Goal: Task Accomplishment & Management: Manage account settings

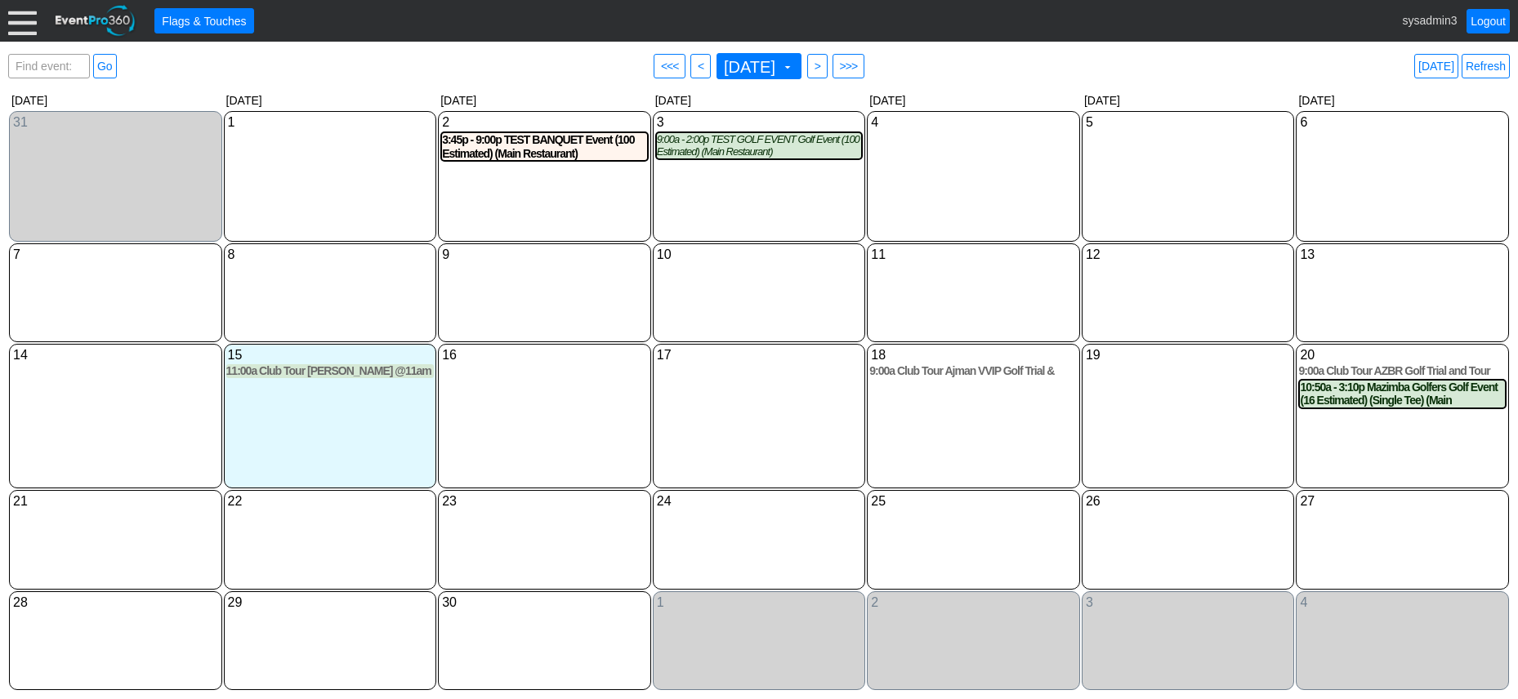
click at [15, 20] on div at bounding box center [22, 21] width 29 height 29
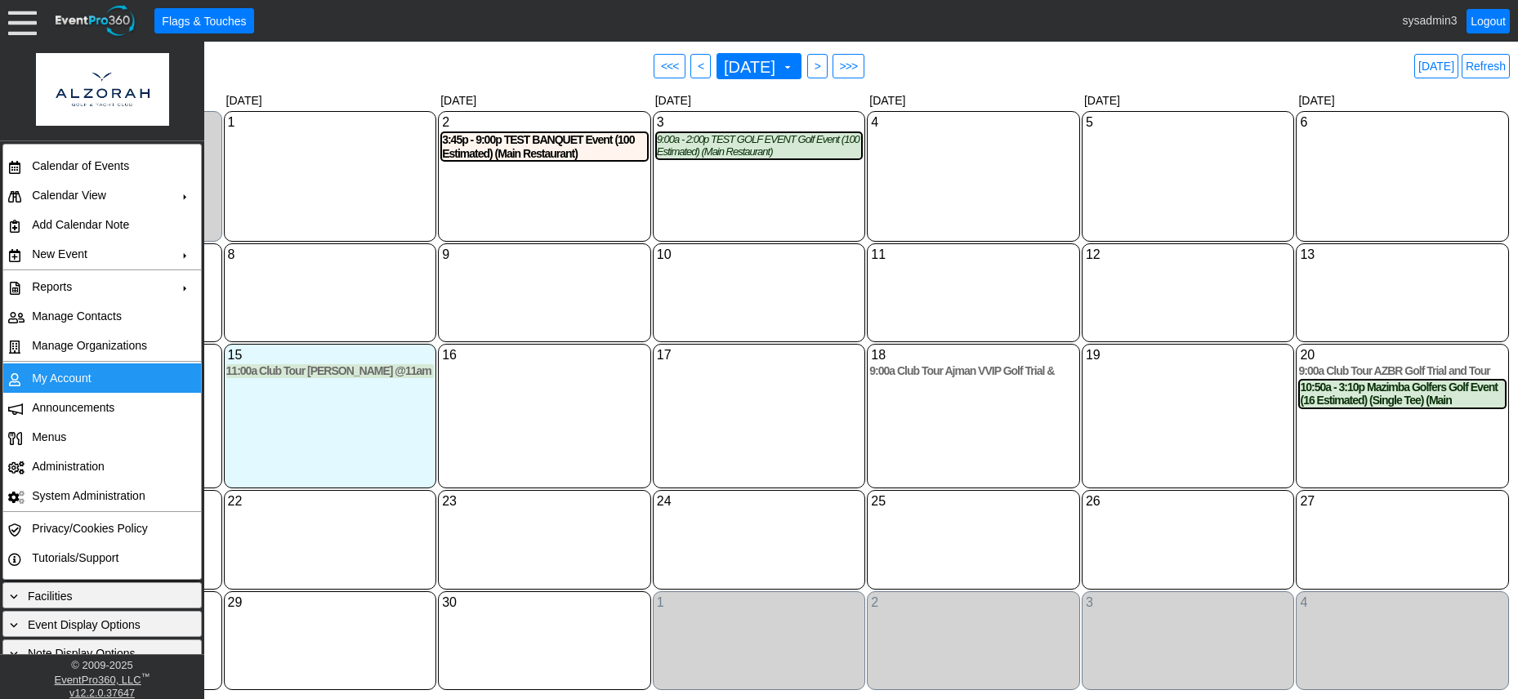
click at [52, 369] on td "My Account" at bounding box center [98, 377] width 146 height 29
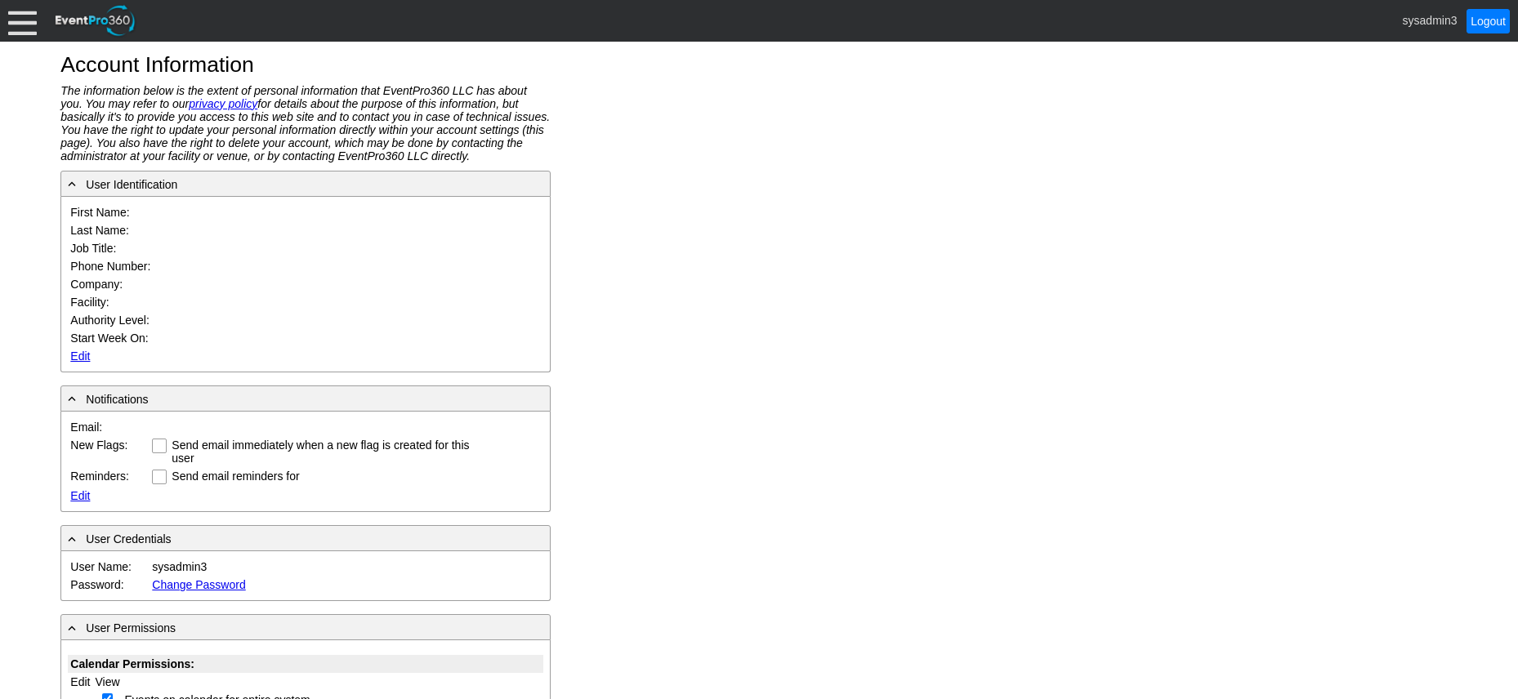
type input "System"
type input "Administrator"
type input "System Administrator"
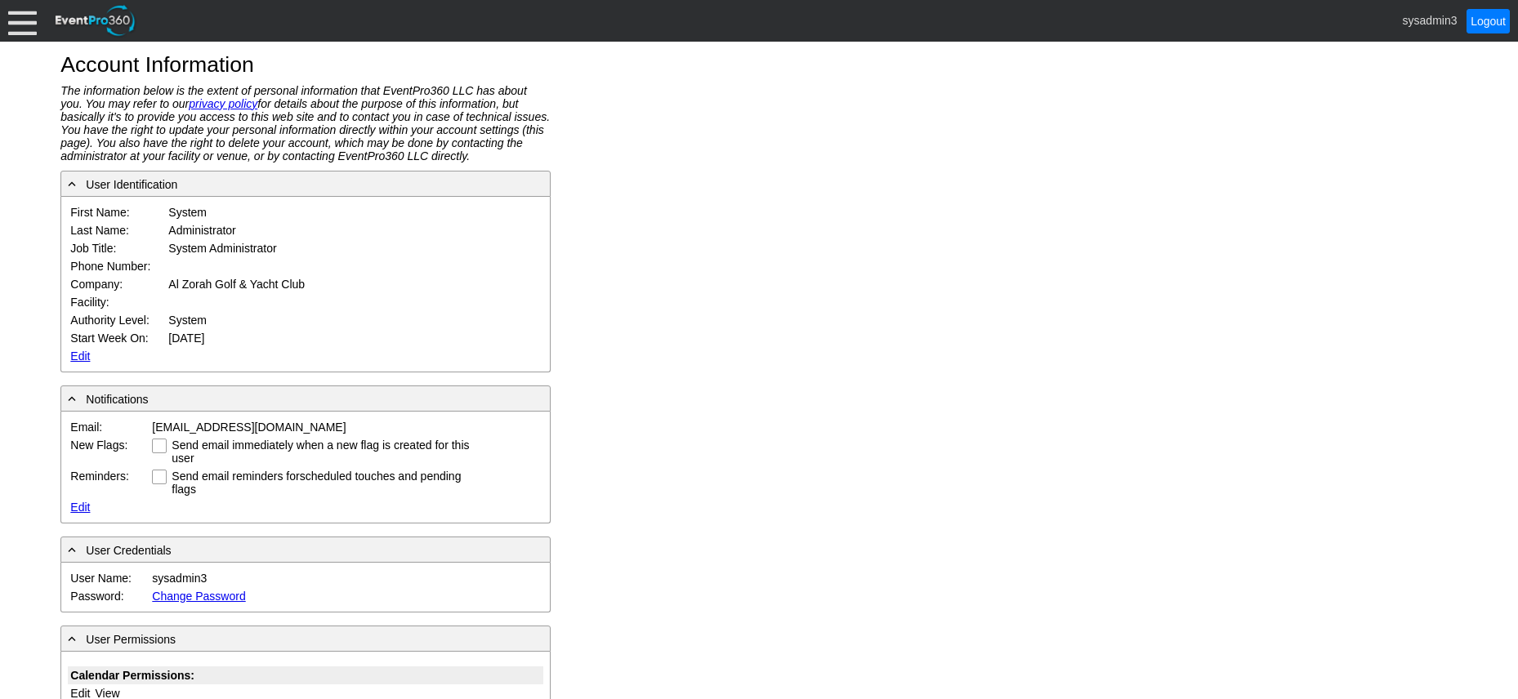
click at [79, 354] on link "Edit" at bounding box center [80, 356] width 20 height 13
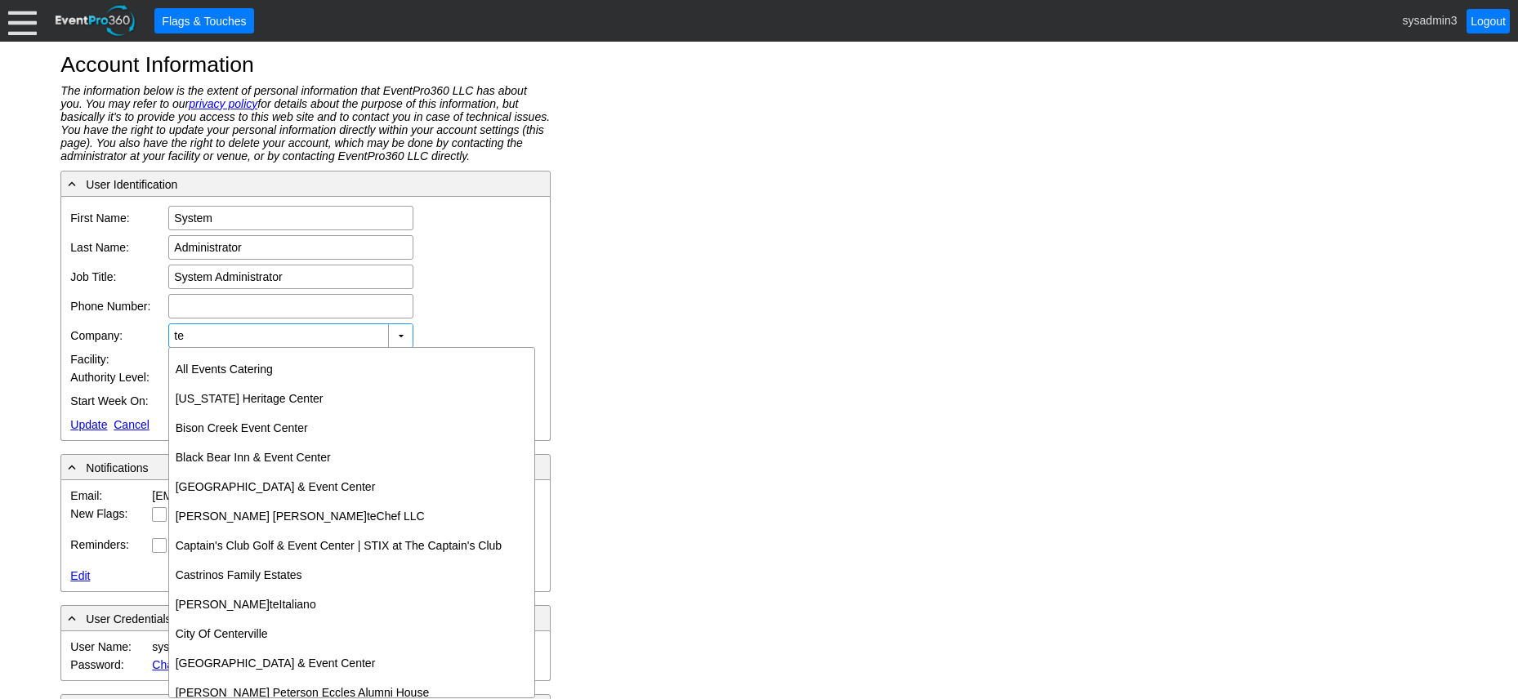
type input "te"
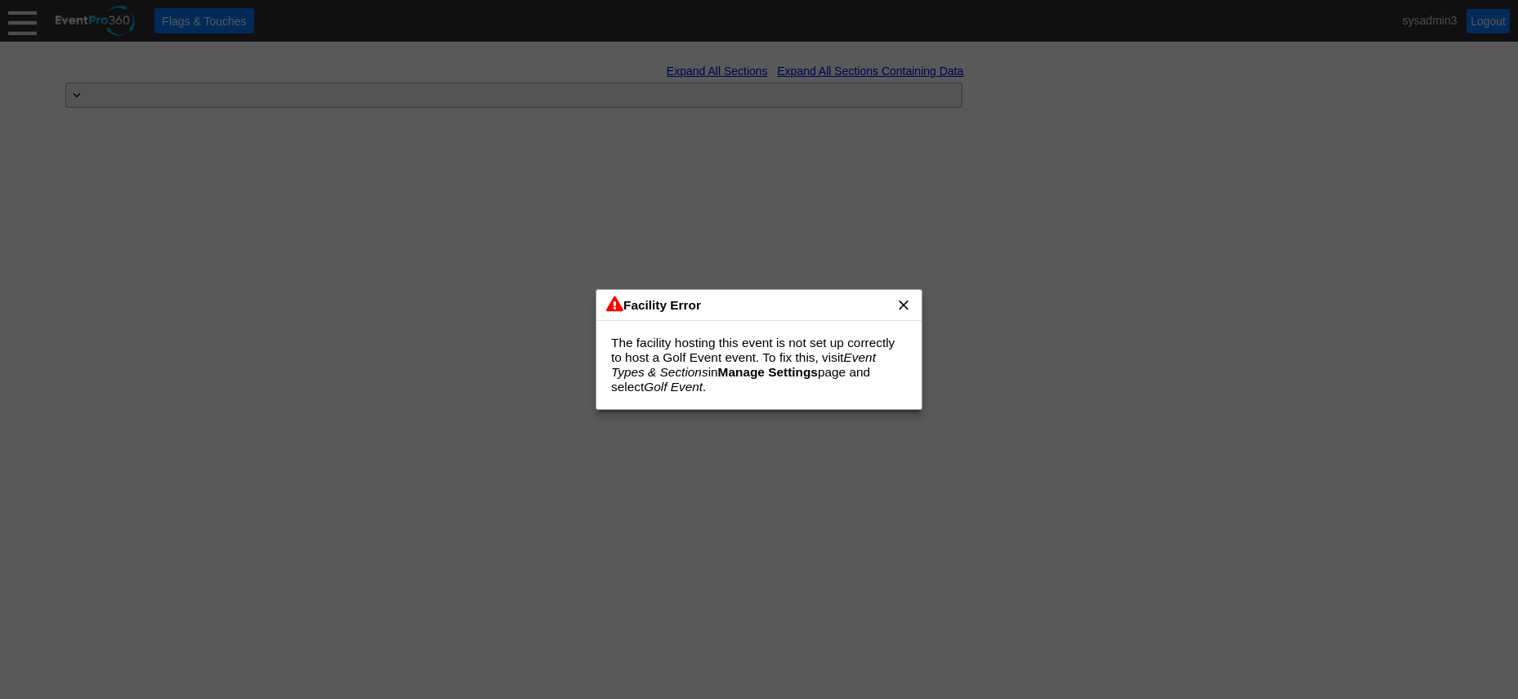
click at [903, 306] on span "x" at bounding box center [903, 304] width 16 height 16
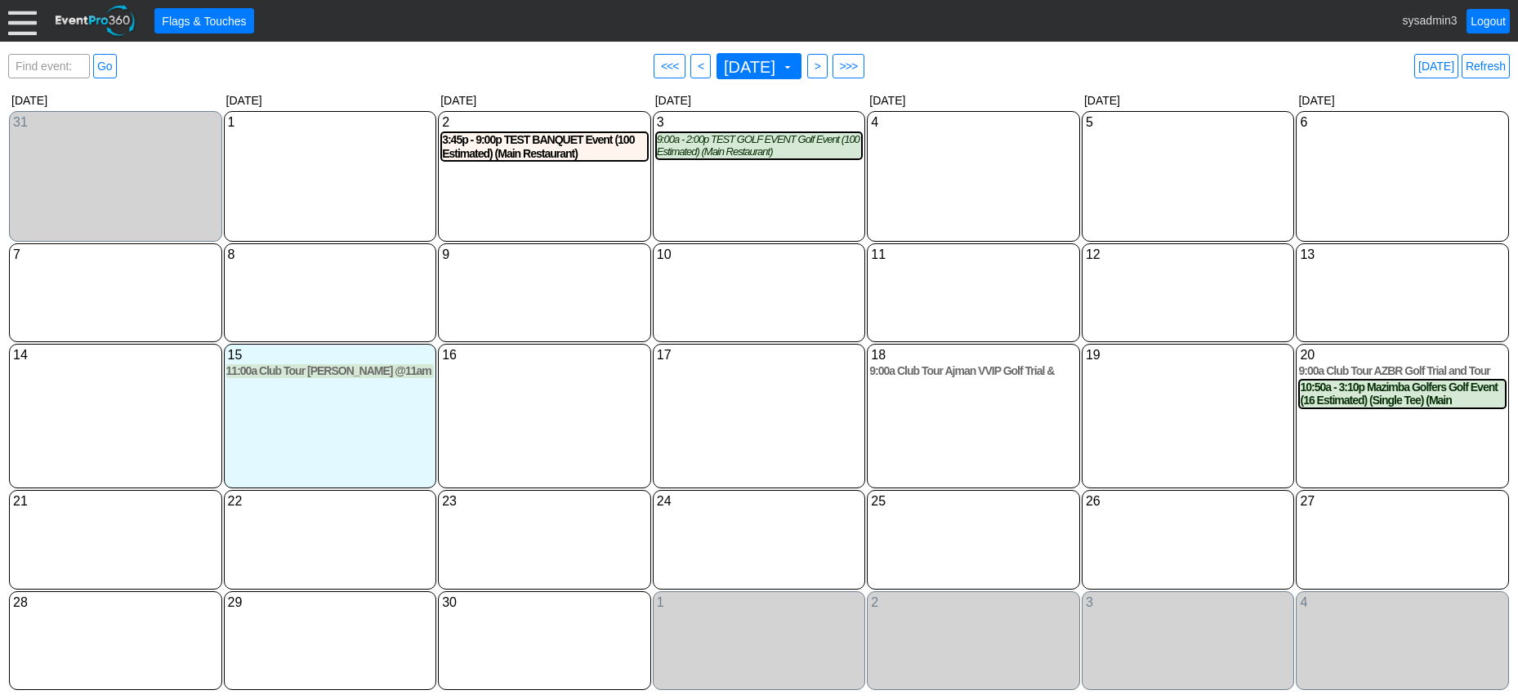
click at [22, 20] on div at bounding box center [22, 21] width 29 height 29
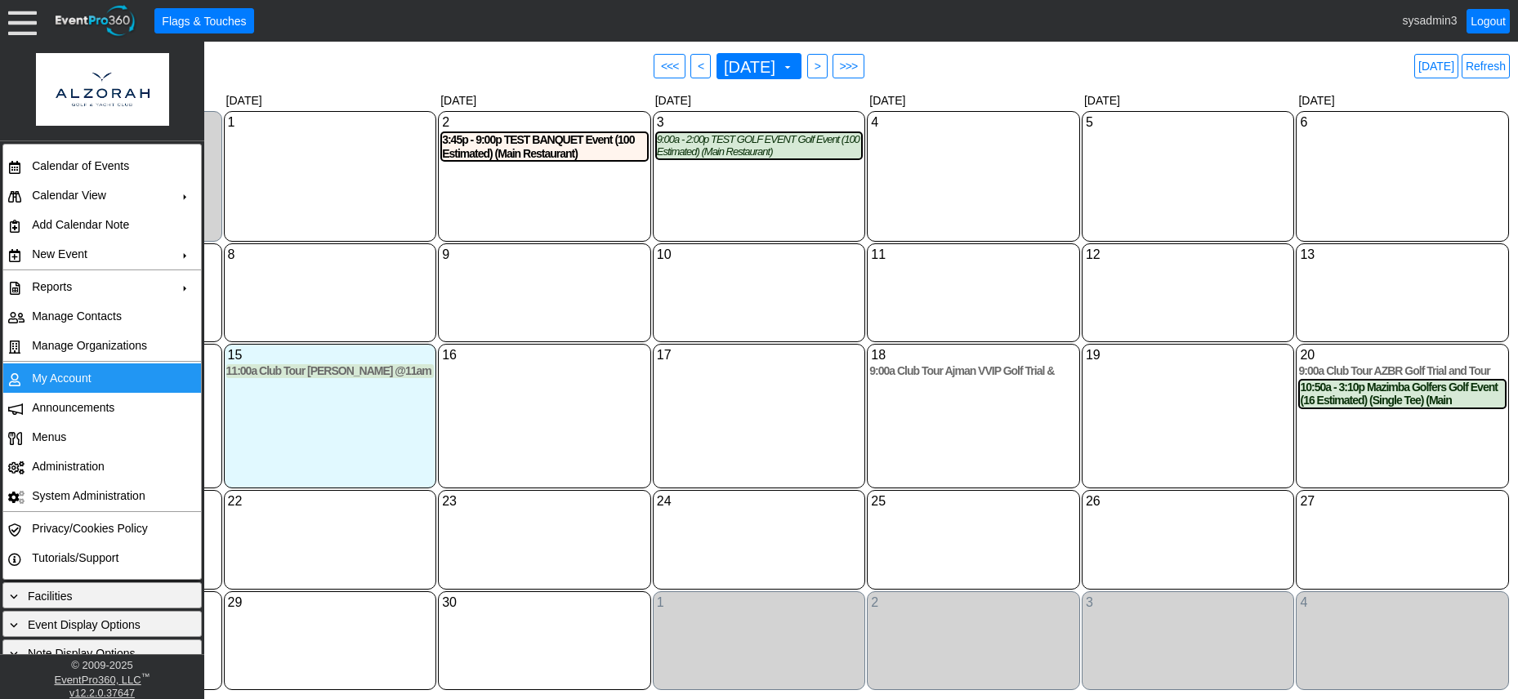
click at [65, 372] on td "My Account" at bounding box center [98, 377] width 146 height 29
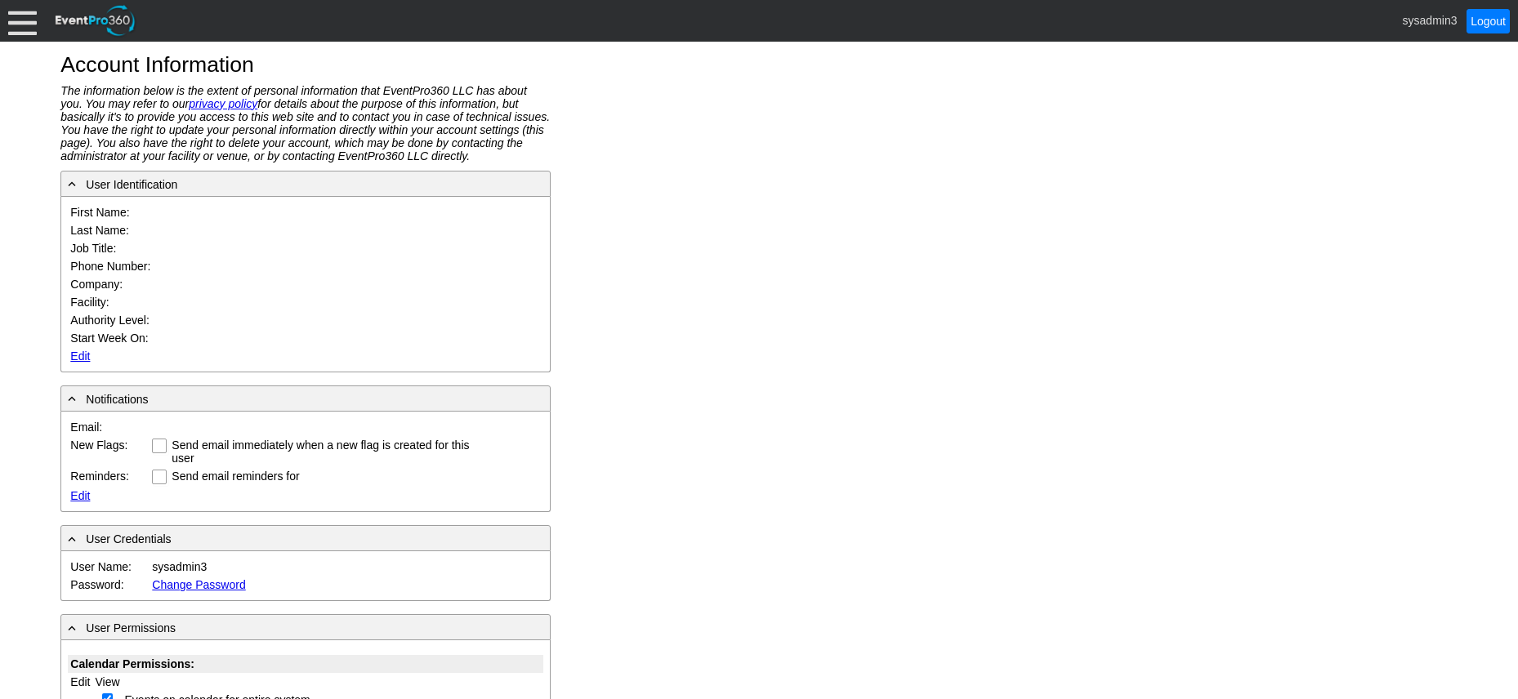
type input "System"
type input "Administrator"
type input "System Administrator"
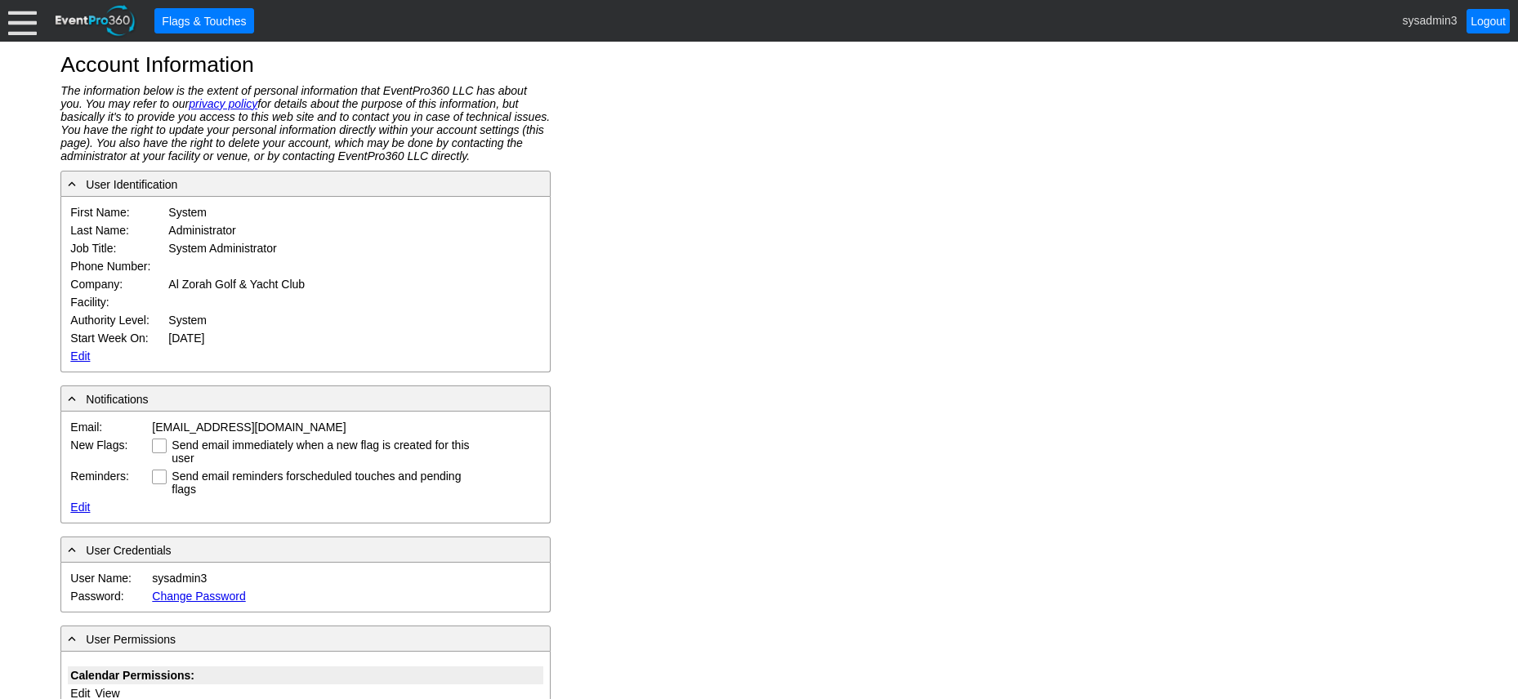
click at [81, 353] on link "Edit" at bounding box center [80, 356] width 20 height 13
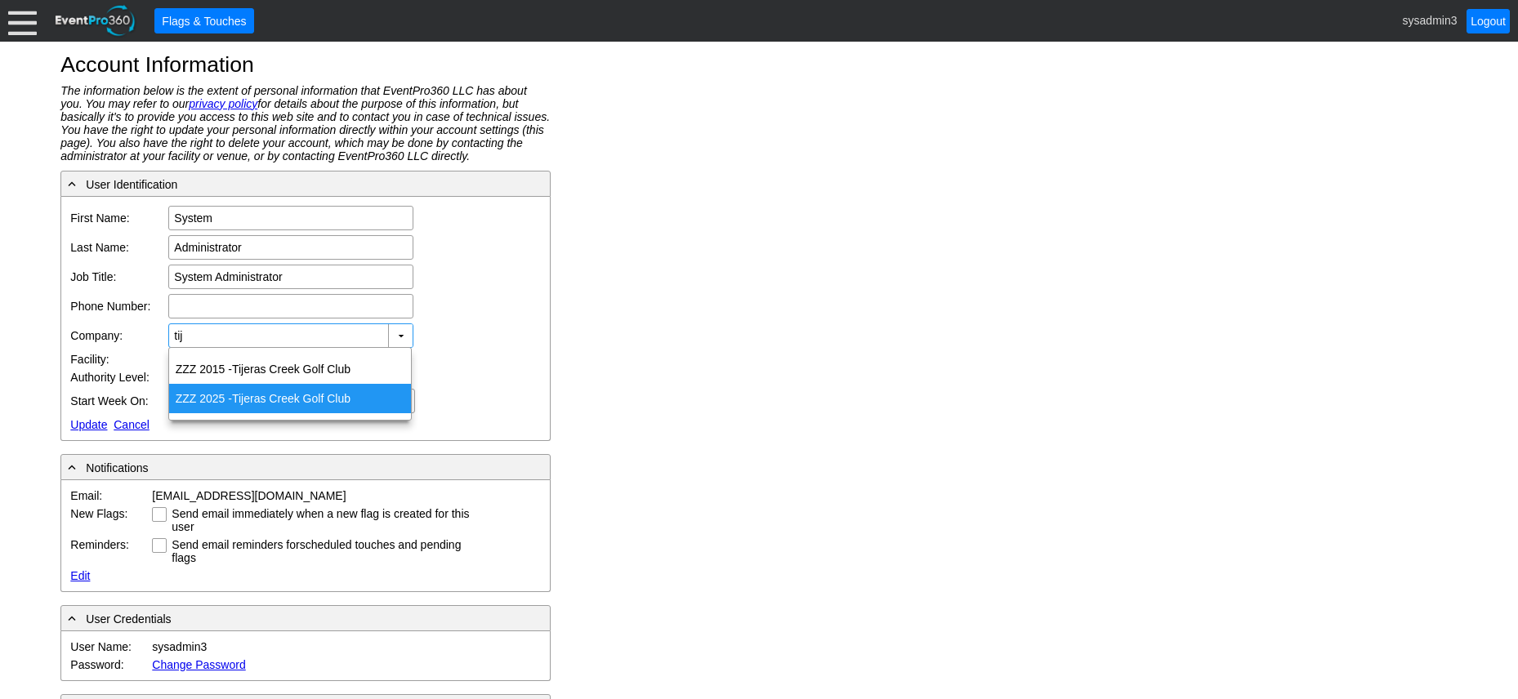
click at [288, 400] on div "ZZZ 2025 - Tij eras Creek Golf Club" at bounding box center [290, 398] width 242 height 29
type input "ZZZ 2025 - [GEOGRAPHIC_DATA]"
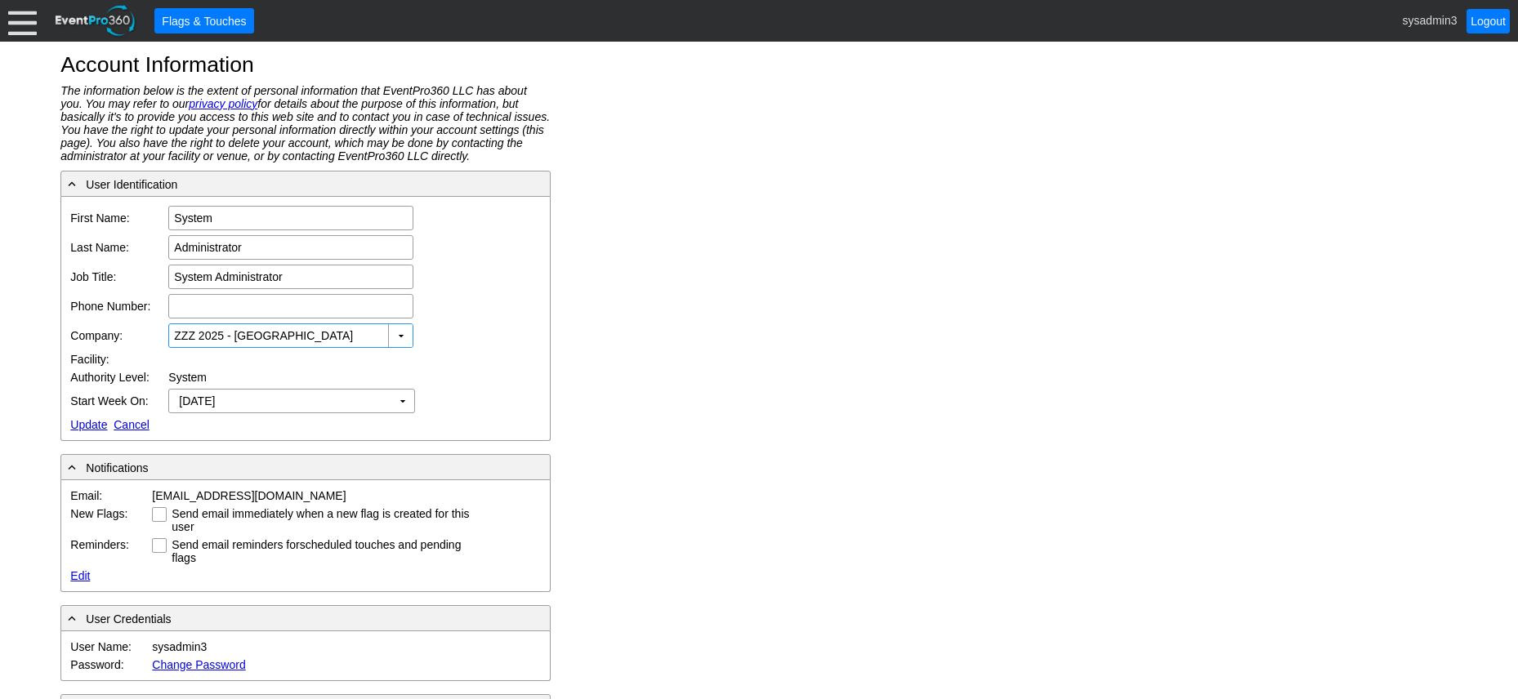
drag, startPoint x: 358, startPoint y: 328, endPoint x: 232, endPoint y: 332, distance: 125.8
click at [232, 332] on input "ZZZ 2025 - [GEOGRAPHIC_DATA]" at bounding box center [279, 335] width 211 height 23
click at [87, 423] on link "Update" at bounding box center [88, 424] width 37 height 13
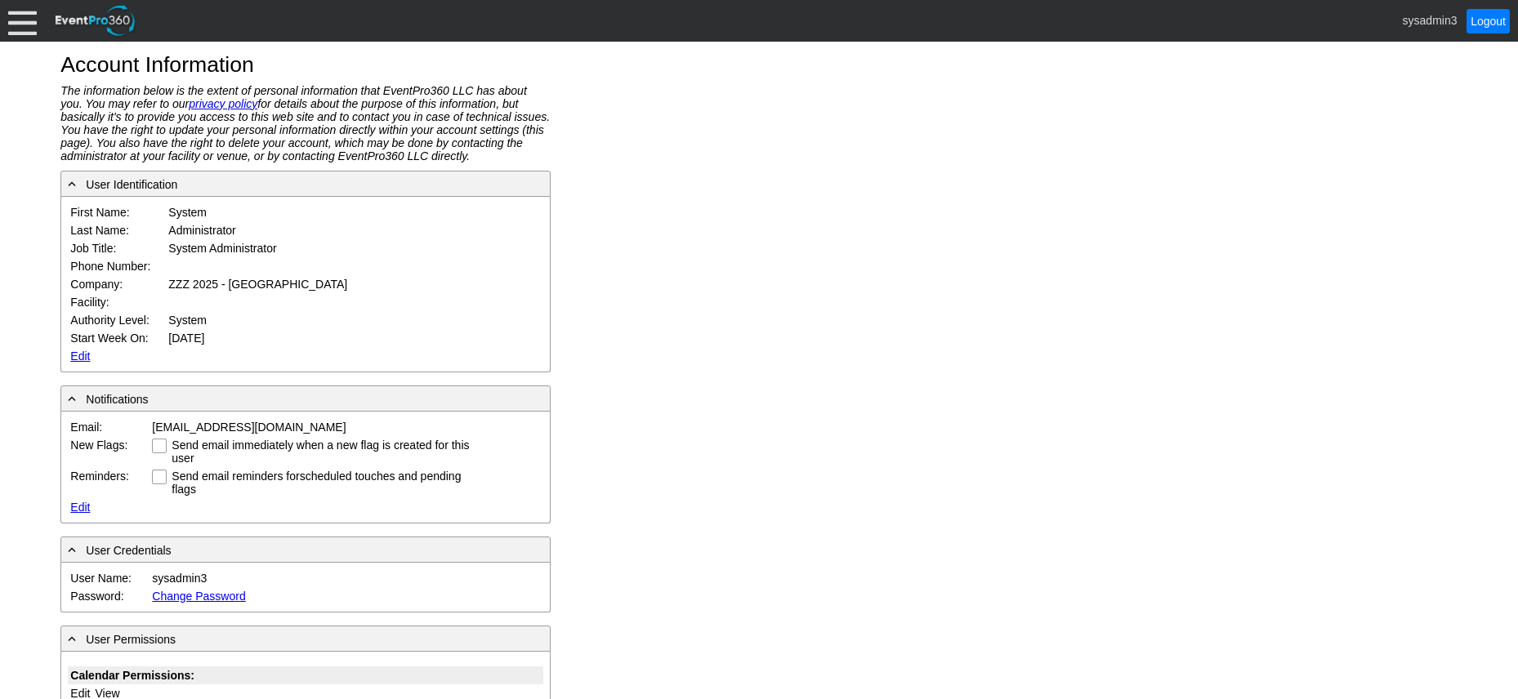
click at [26, 18] on div at bounding box center [22, 21] width 29 height 29
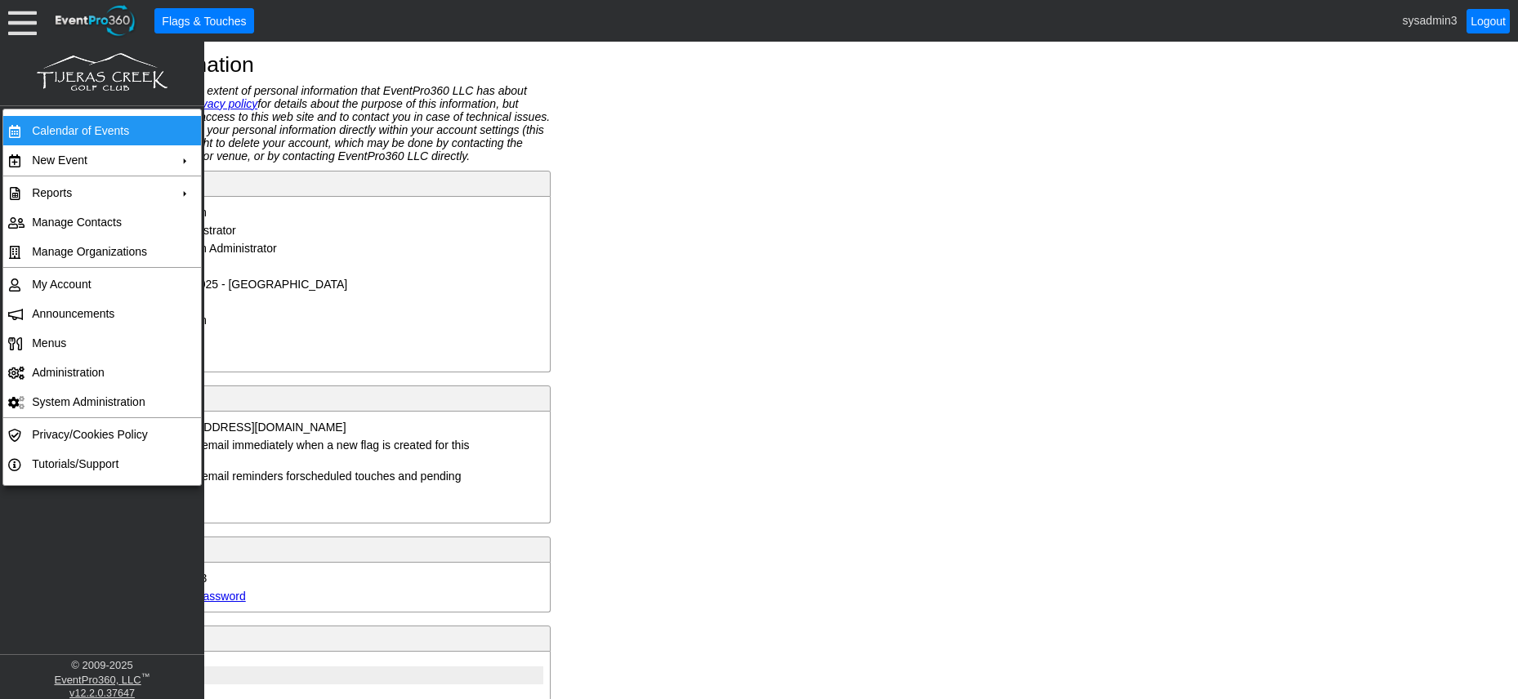
click at [60, 130] on td "Calendar of Events" at bounding box center [98, 130] width 146 height 29
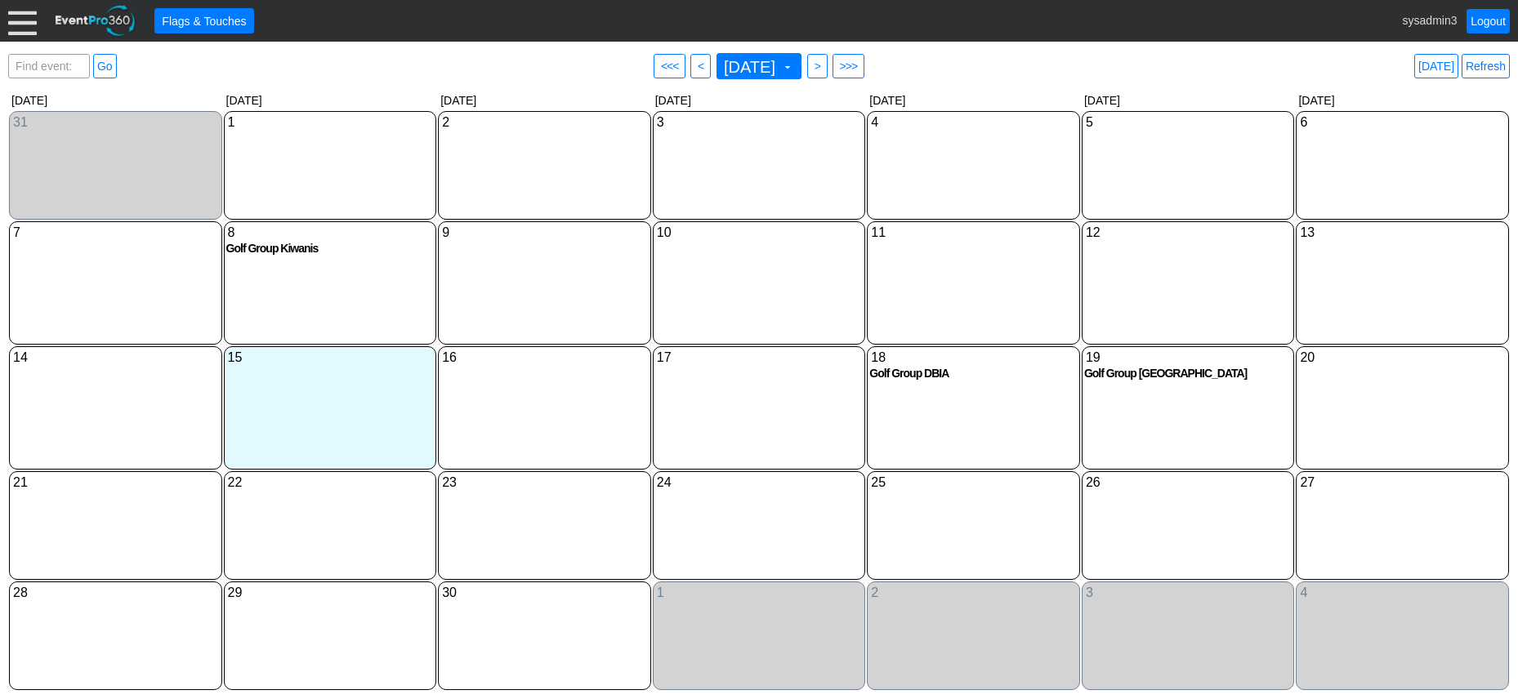
click at [12, 11] on div at bounding box center [22, 21] width 29 height 29
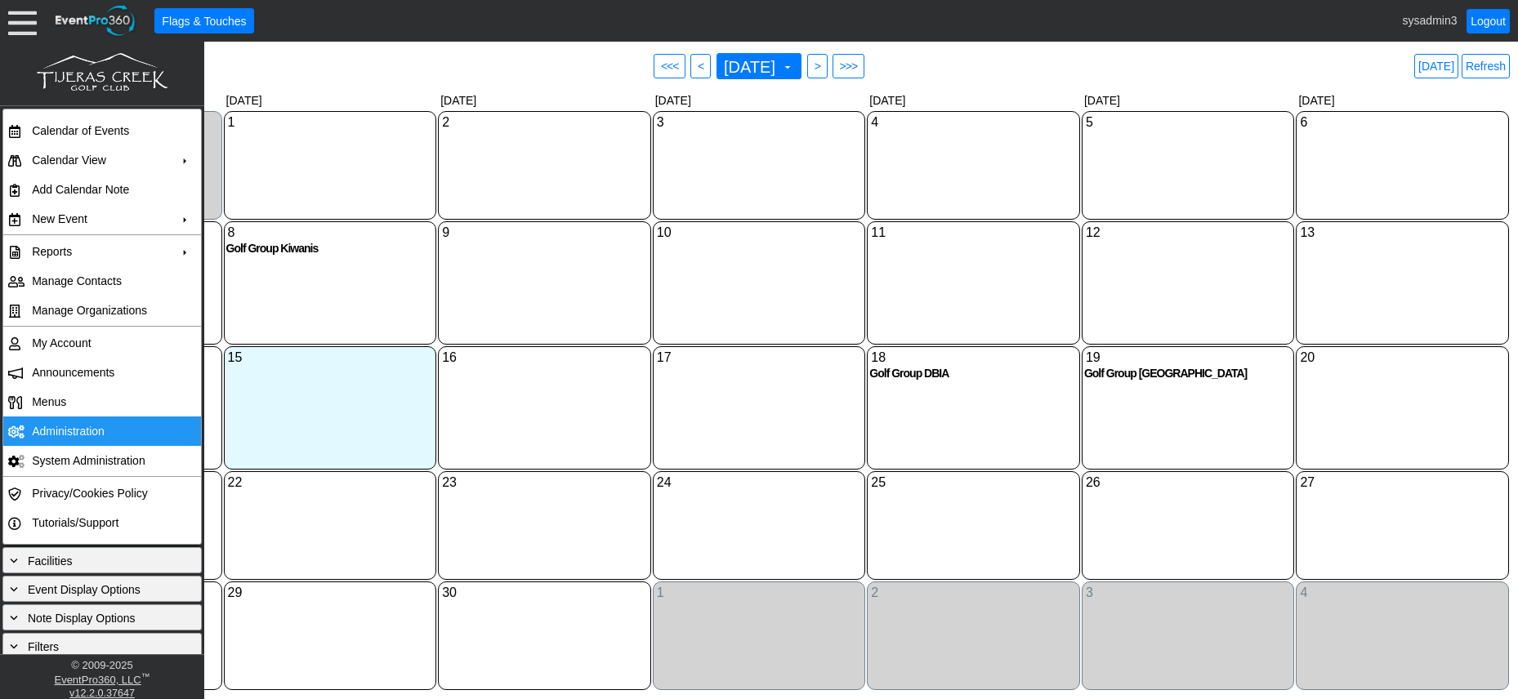
click at [91, 433] on td "Administration" at bounding box center [98, 431] width 146 height 29
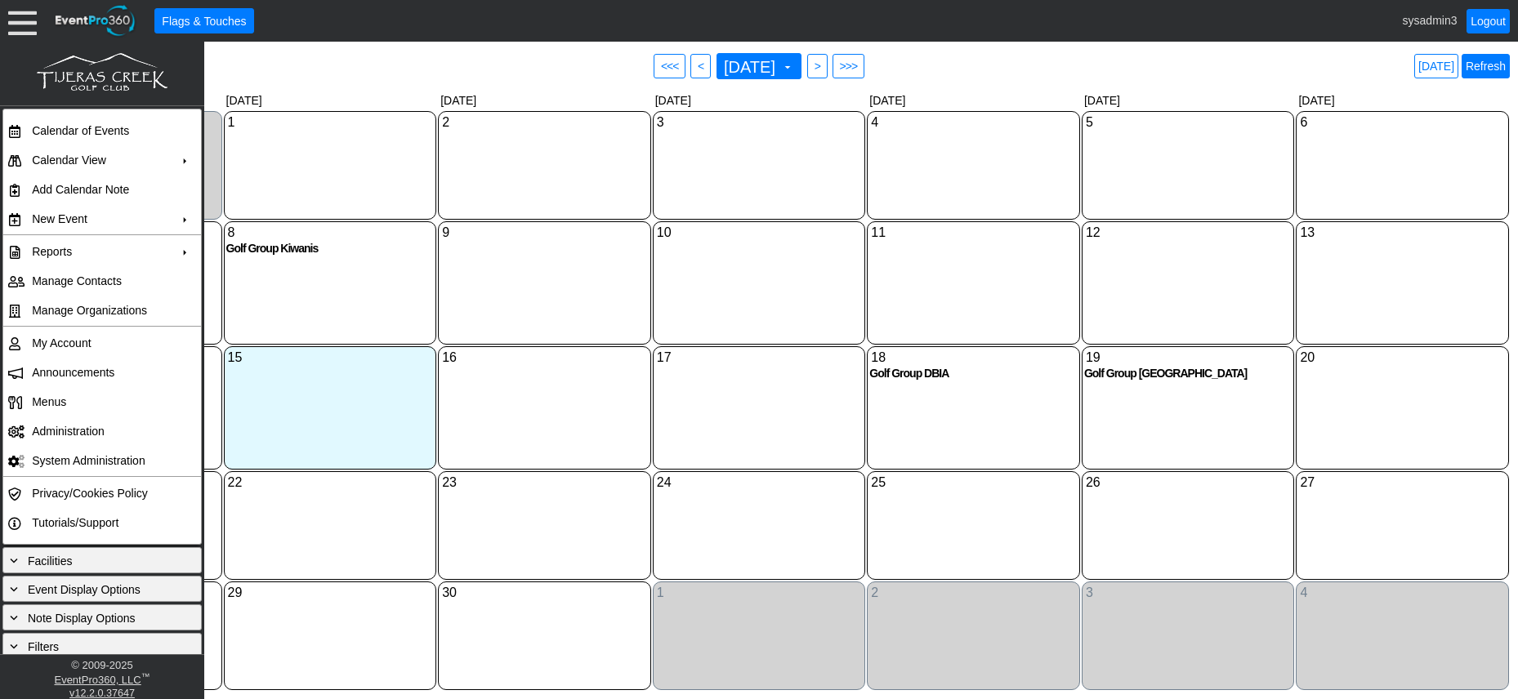
click at [1483, 60] on link "Refresh" at bounding box center [1485, 66] width 48 height 25
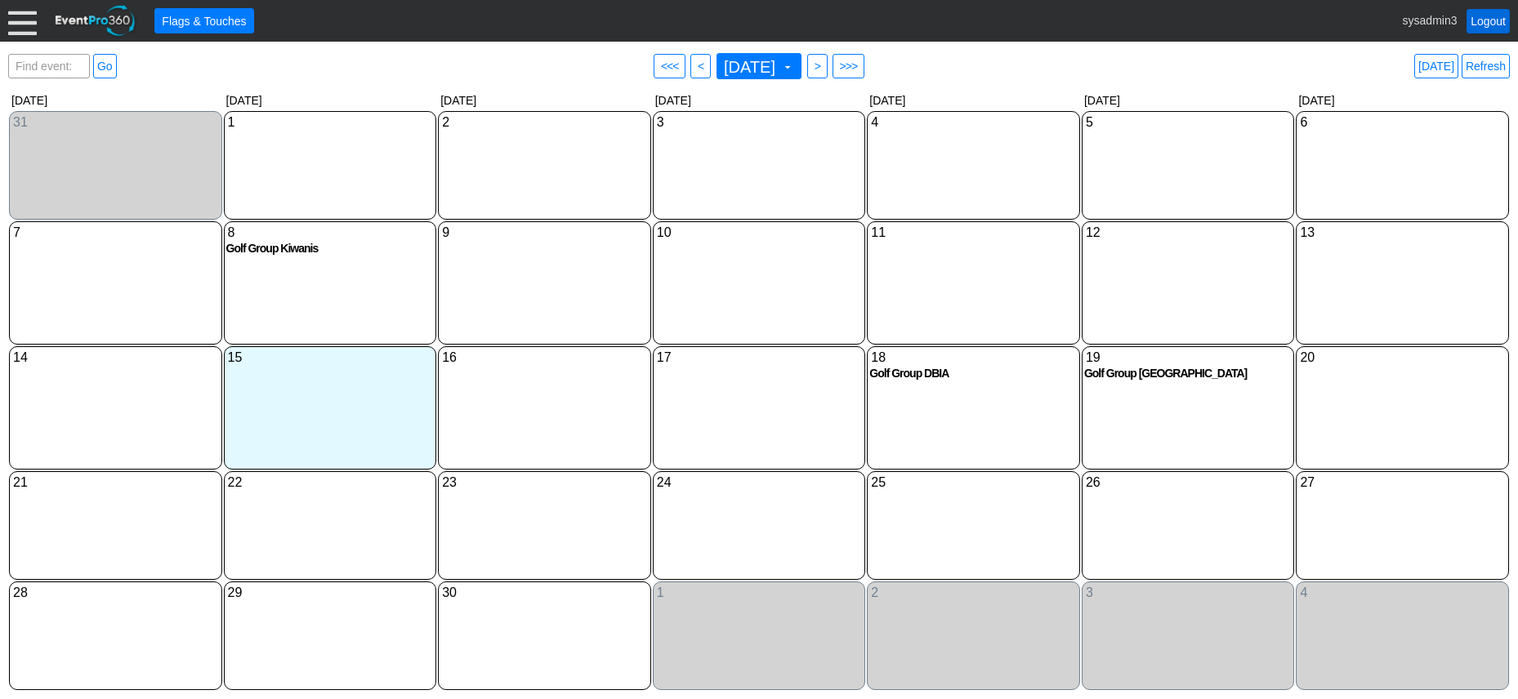
click at [1489, 18] on link "Logout" at bounding box center [1487, 21] width 43 height 25
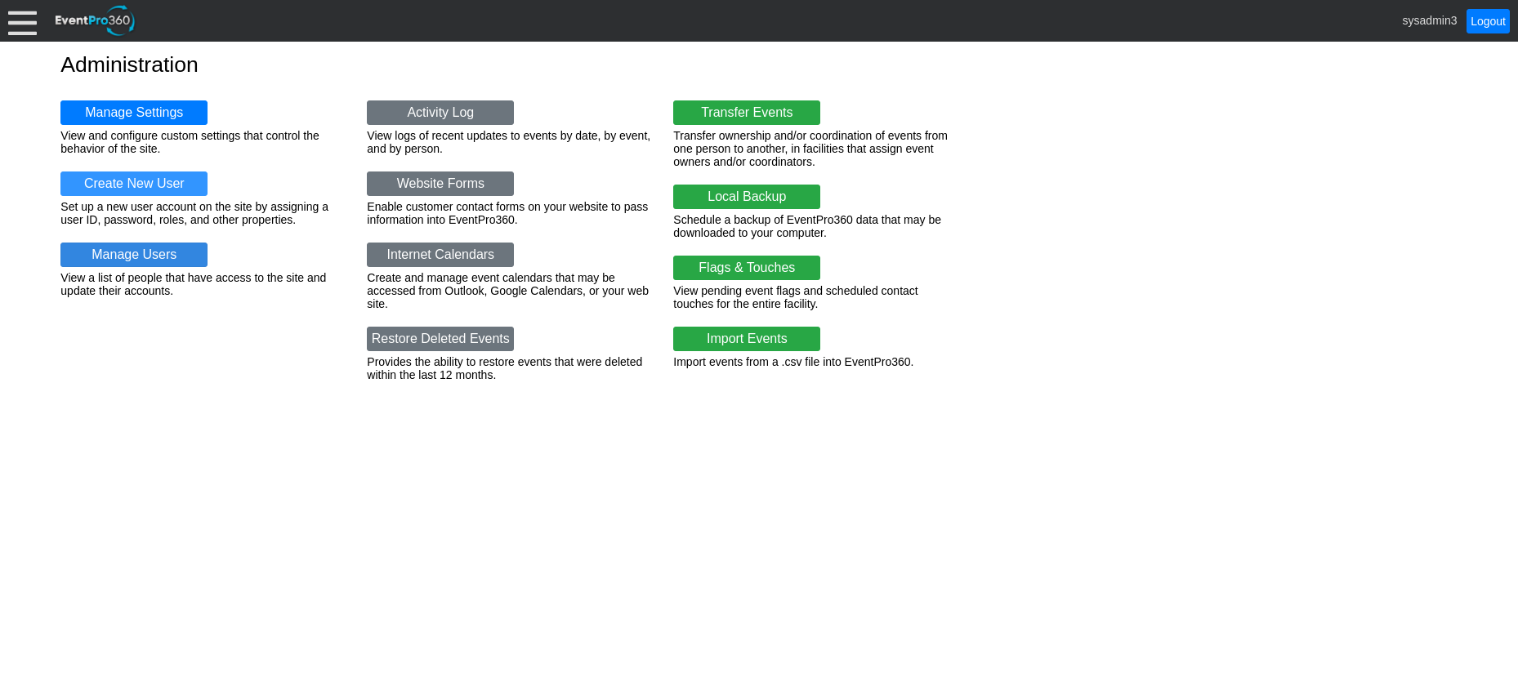
click at [131, 255] on link "Manage Users" at bounding box center [133, 255] width 147 height 25
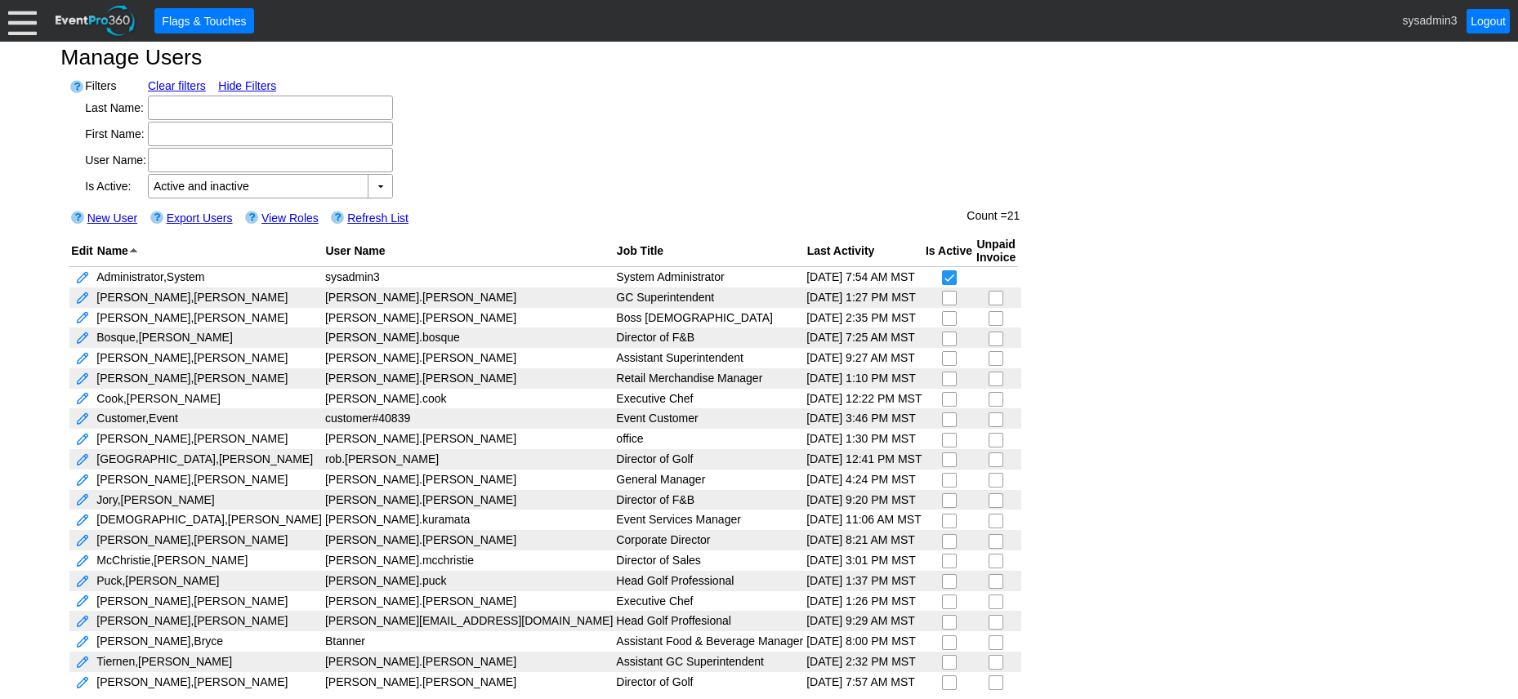
scroll to position [10, 0]
click at [116, 555] on td "McChristie, Mike" at bounding box center [209, 559] width 229 height 20
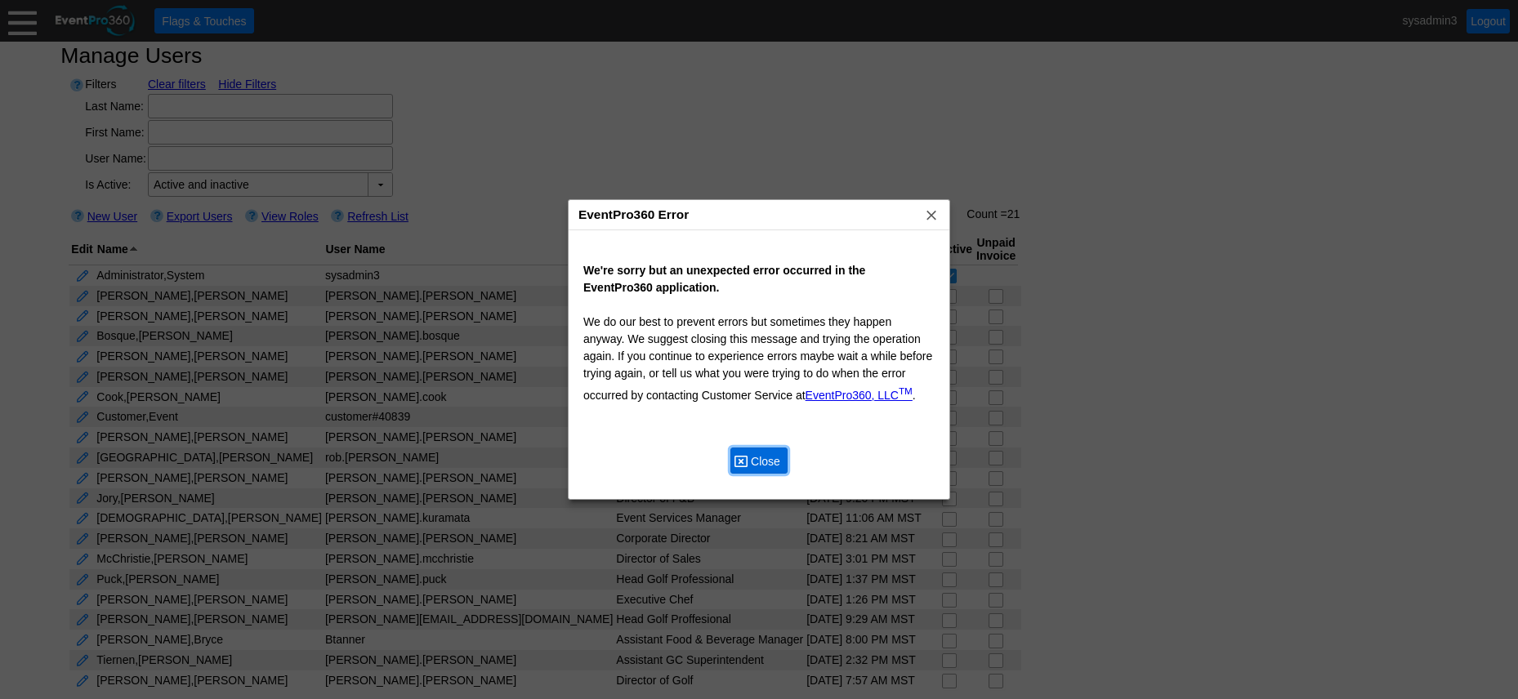
click at [769, 462] on span "Close" at bounding box center [765, 461] width 36 height 16
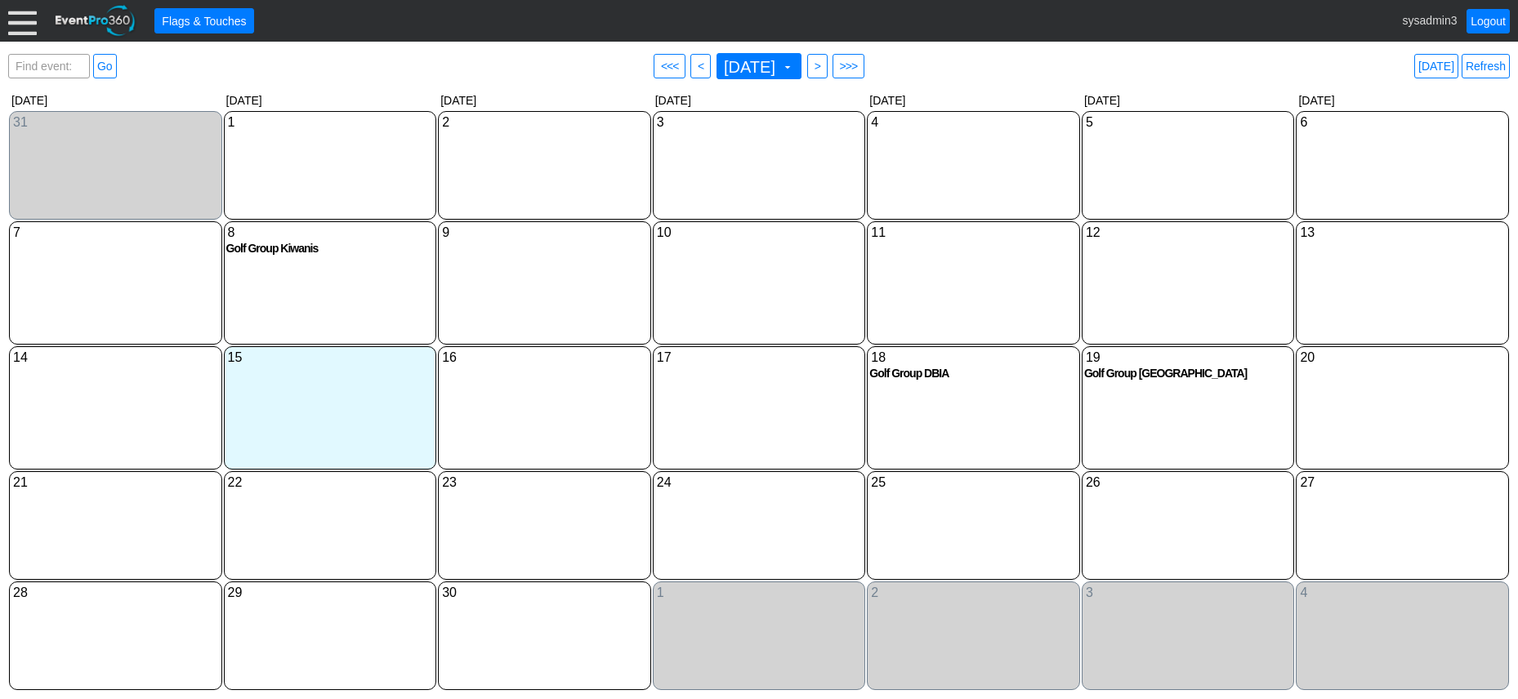
click at [21, 17] on div at bounding box center [22, 21] width 29 height 29
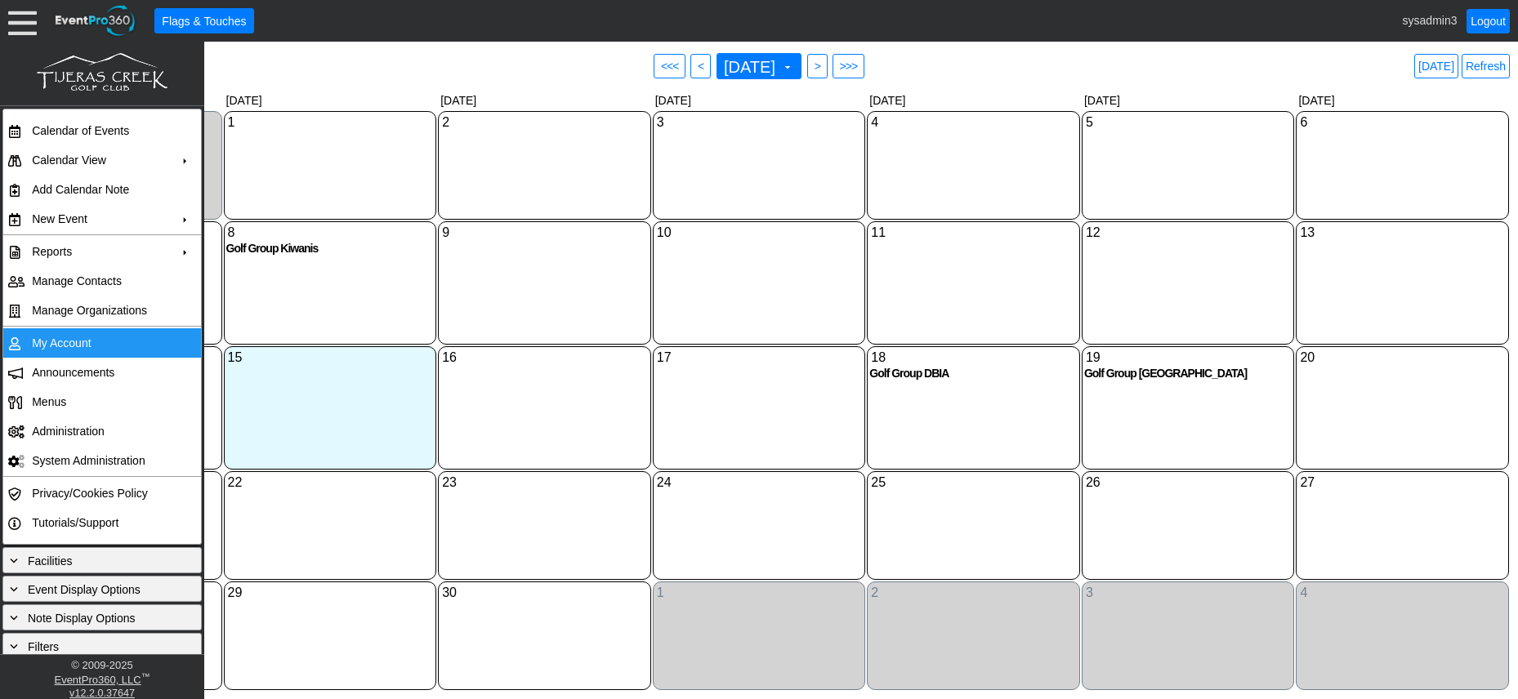
click at [66, 341] on td "My Account" at bounding box center [98, 342] width 146 height 29
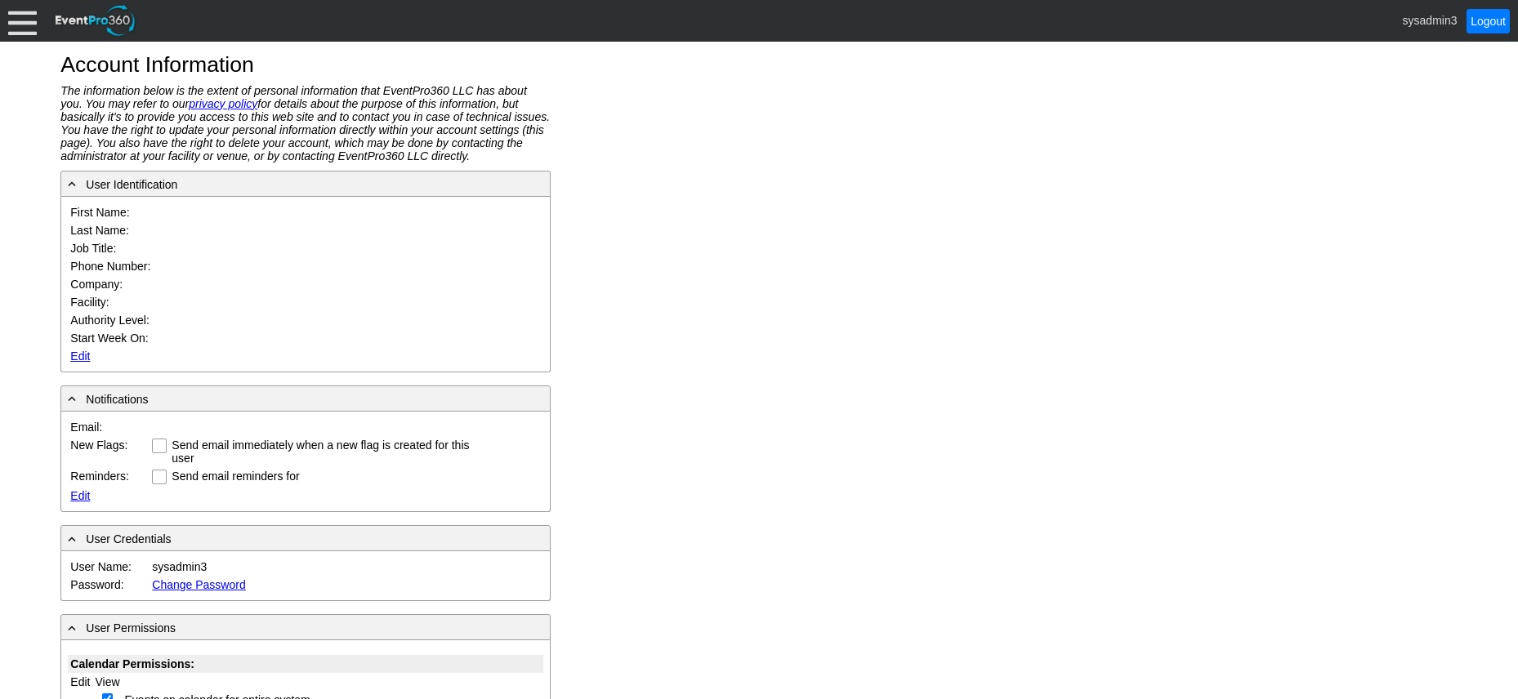
type input "System"
type input "Administrator"
type input "System Administrator"
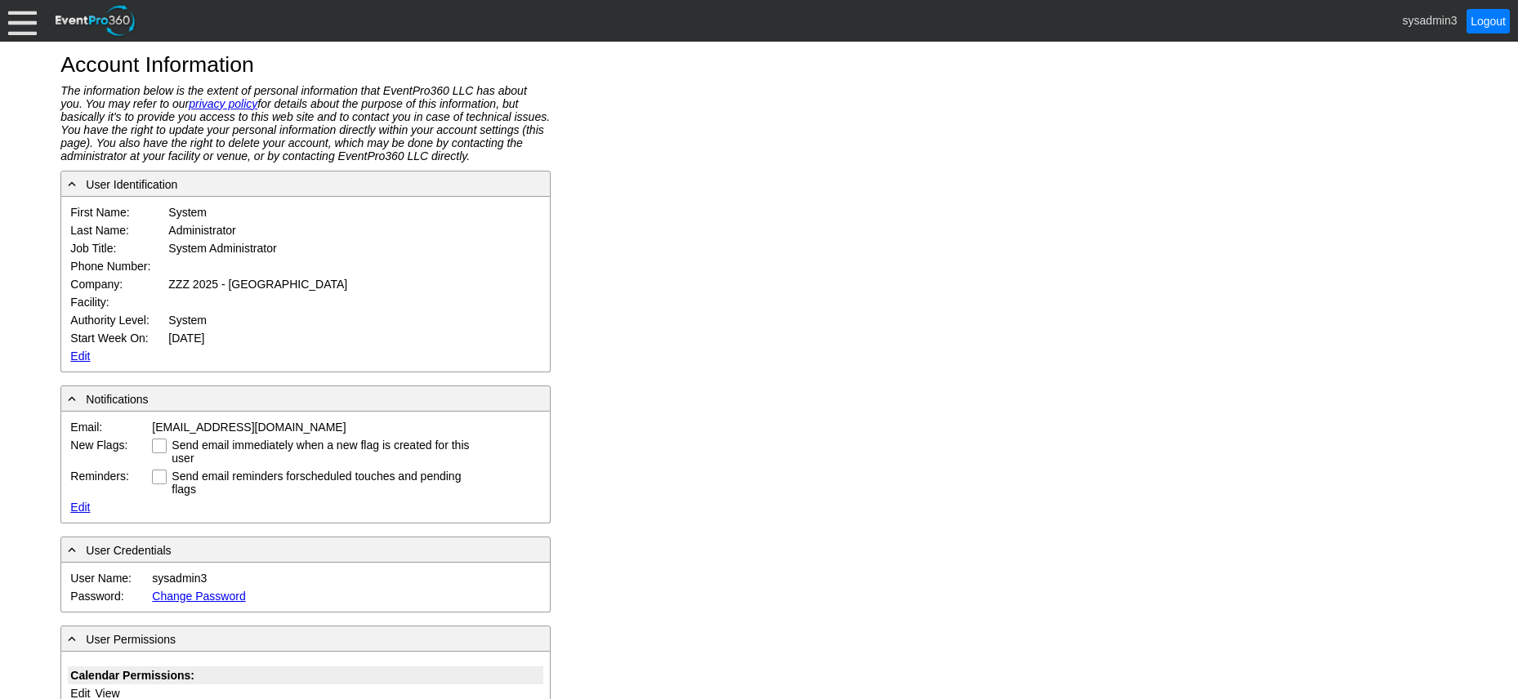
click at [76, 353] on link "Edit" at bounding box center [80, 356] width 20 height 13
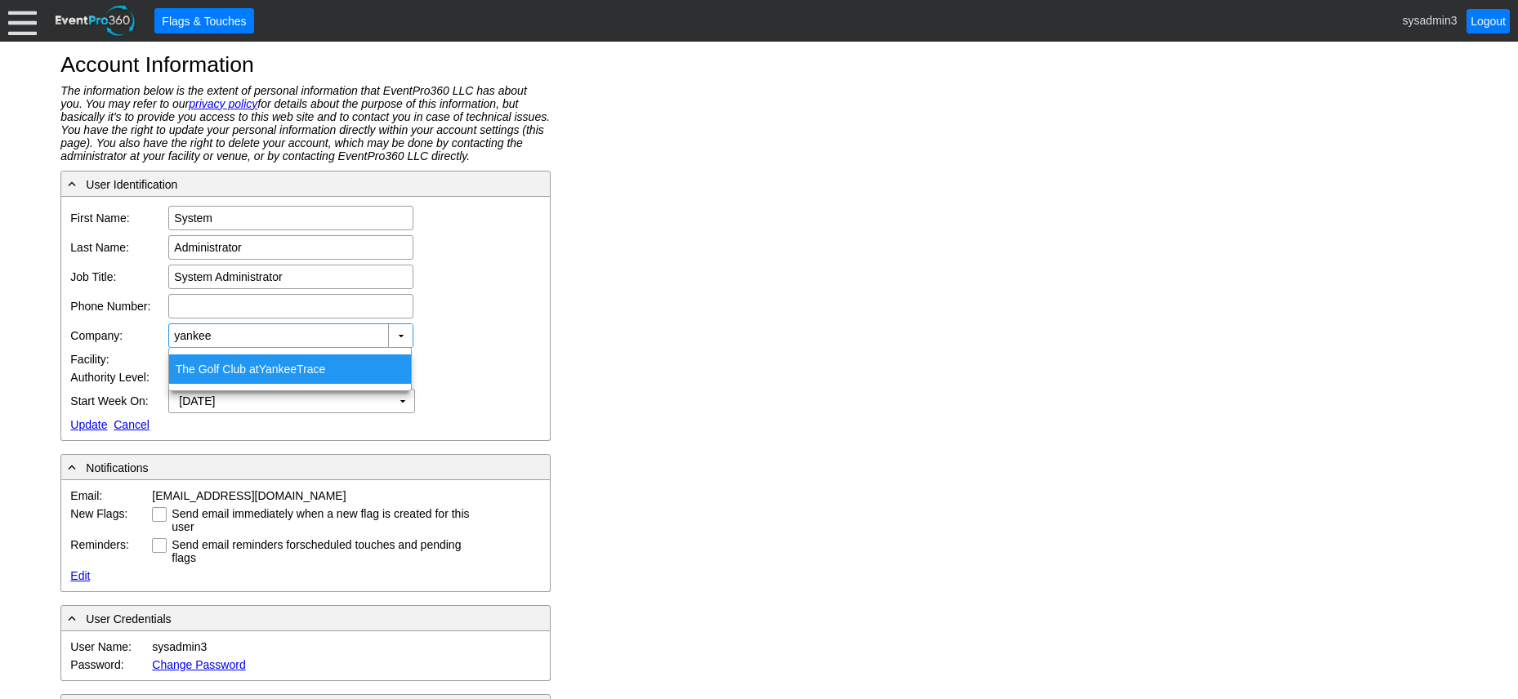
click at [288, 369] on span "Yankee" at bounding box center [278, 369] width 38 height 13
type input "The Golf Club at [GEOGRAPHIC_DATA]"
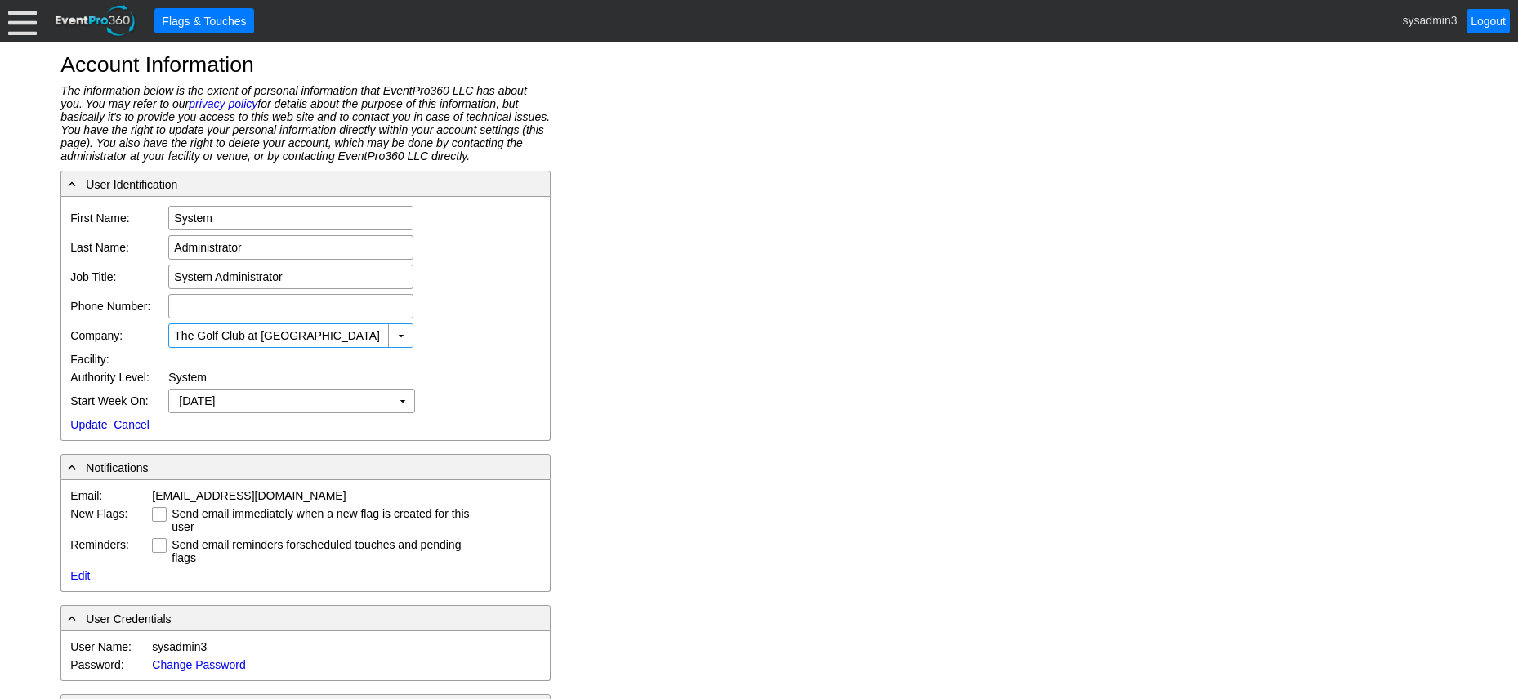
click at [95, 419] on link "Update" at bounding box center [88, 424] width 37 height 13
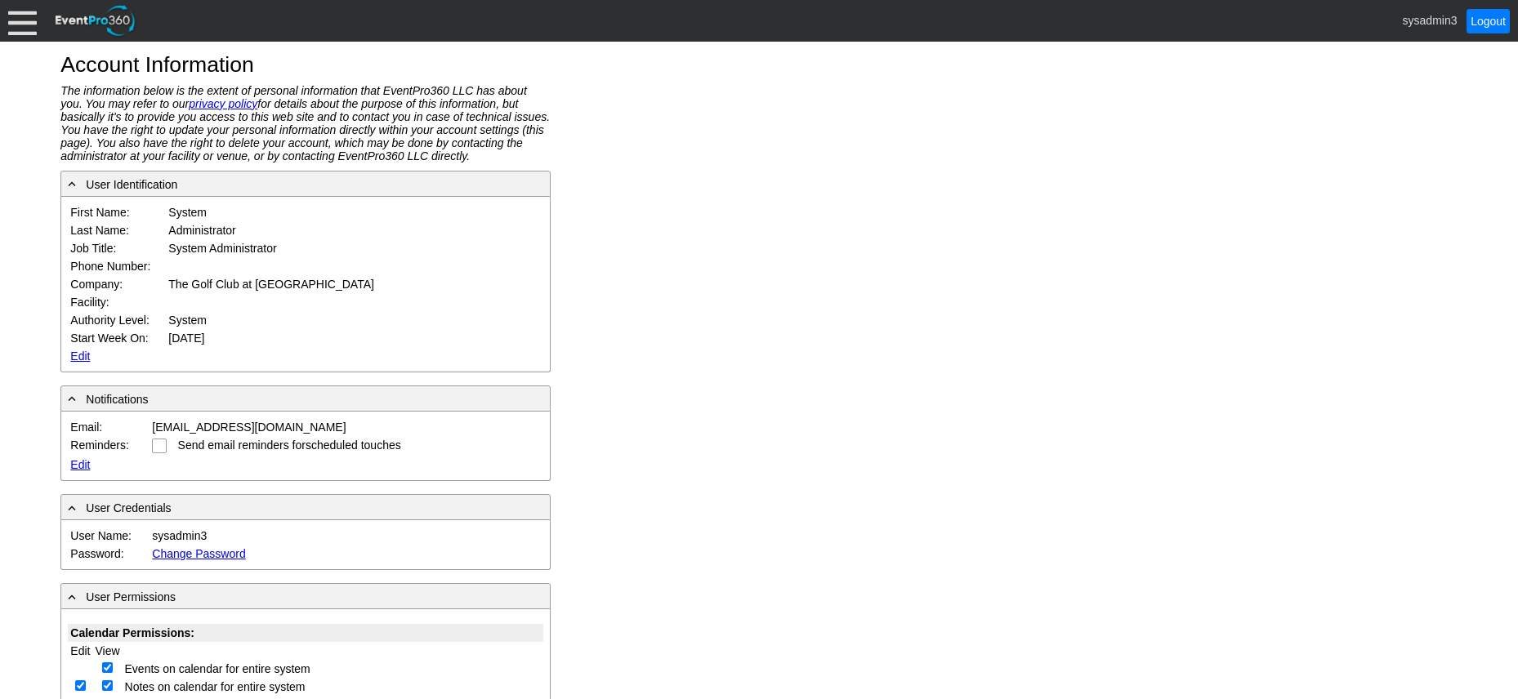
click at [22, 13] on div at bounding box center [22, 21] width 29 height 29
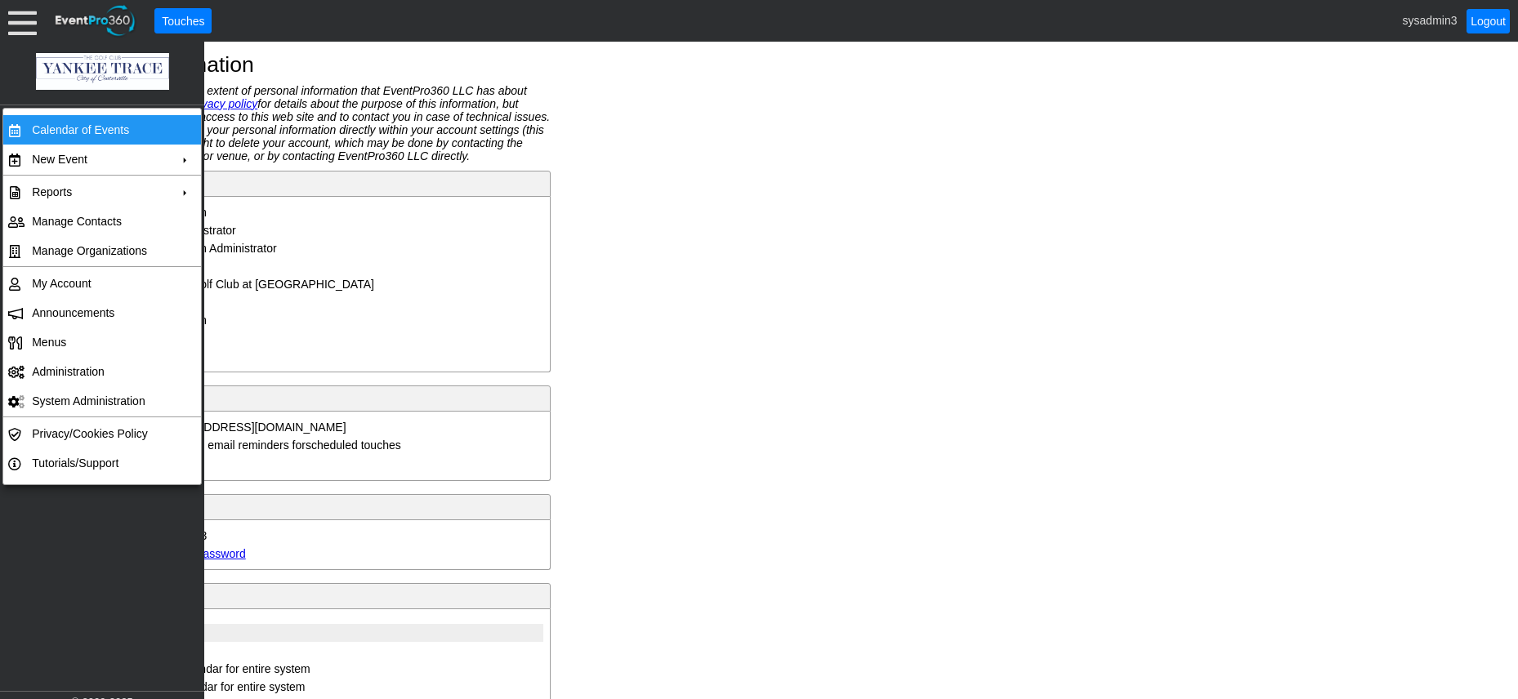
click at [58, 126] on td "Calendar of Events" at bounding box center [98, 129] width 146 height 29
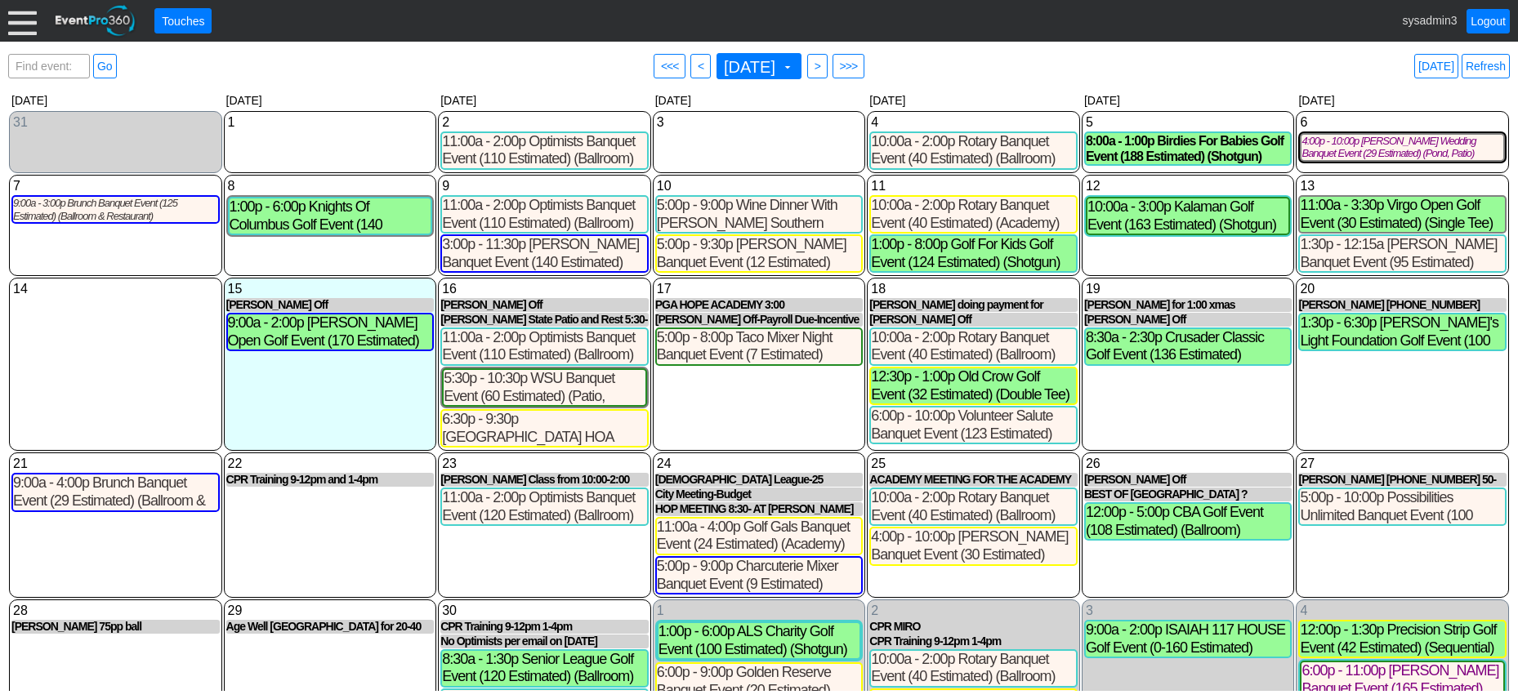
click at [23, 26] on div at bounding box center [22, 21] width 29 height 29
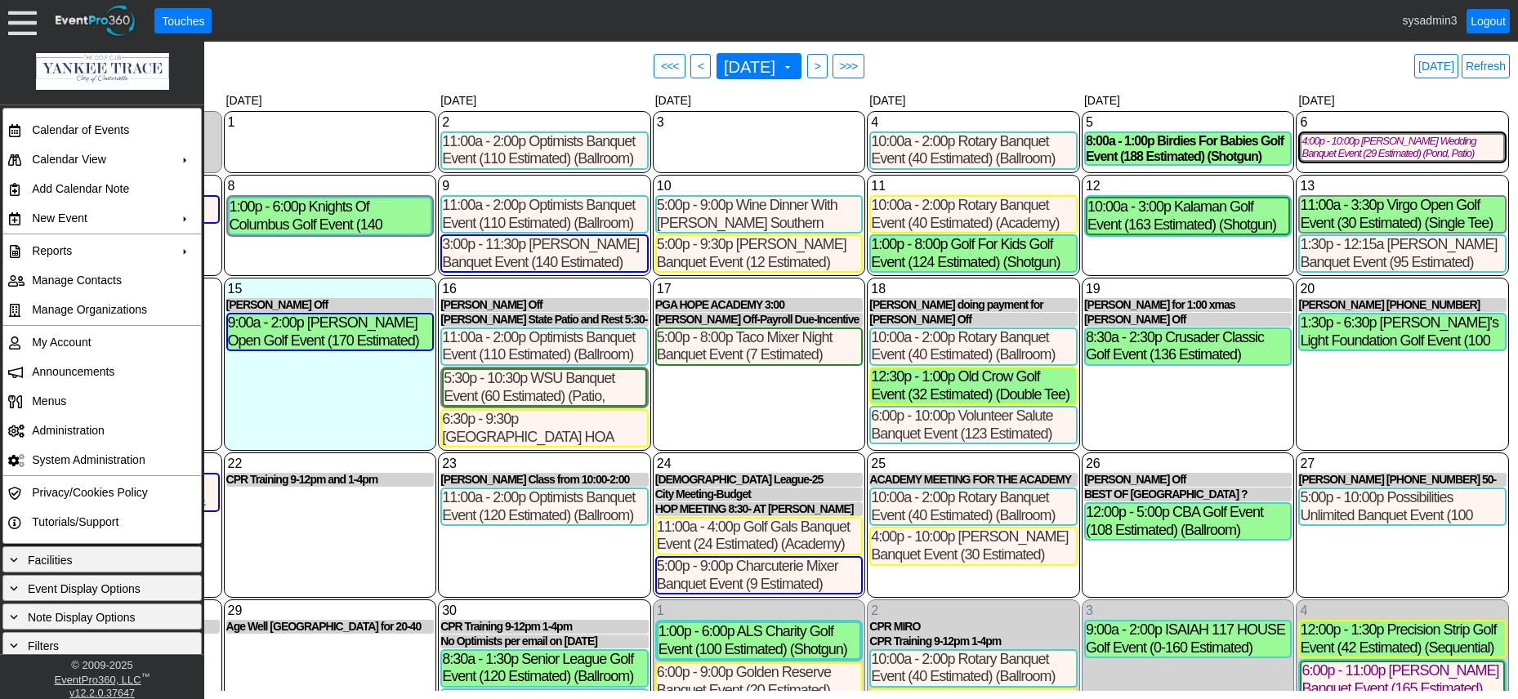
click at [768, 415] on div "17 [DATE] PGA HOPE ACADEMY 3:00 PGA HOPE ACADEMY 3:00 at [GEOGRAPHIC_DATA] Auth…" at bounding box center [759, 364] width 213 height 173
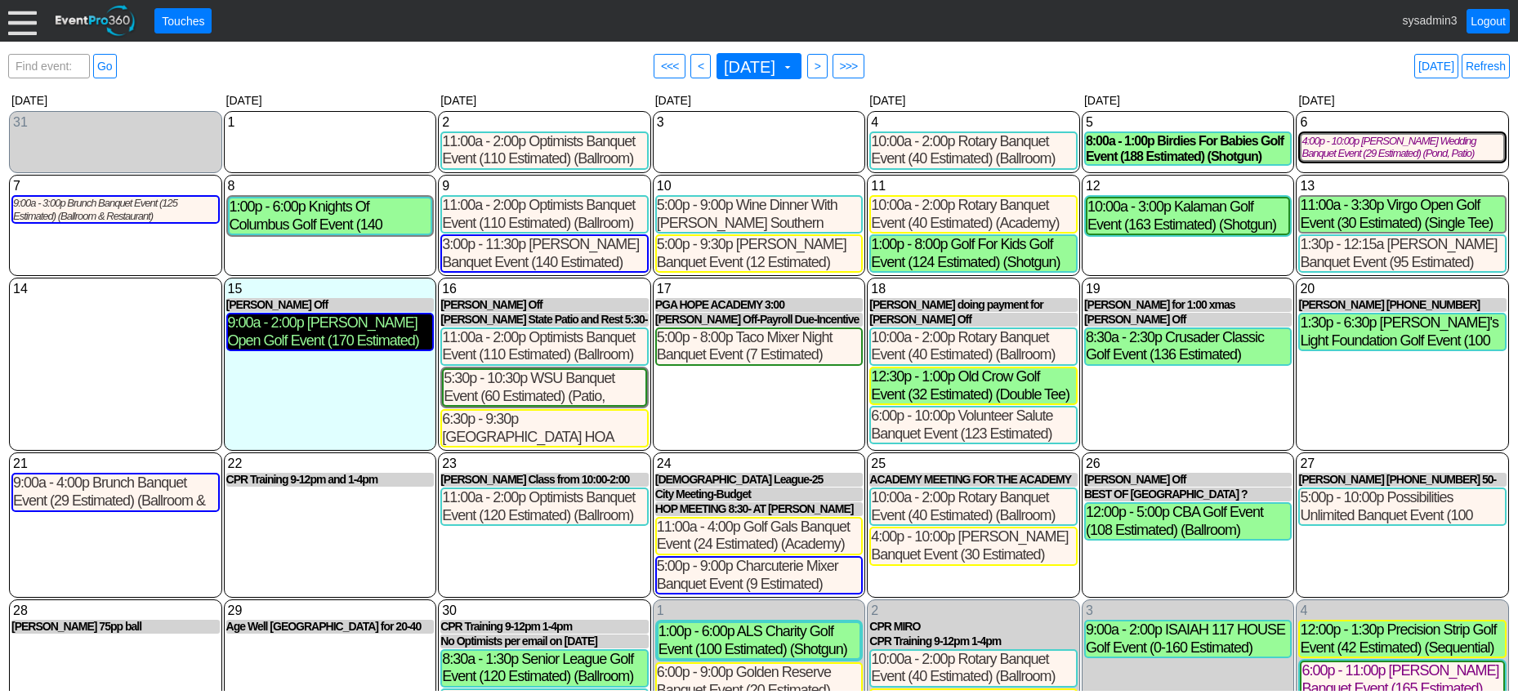
click at [366, 341] on div "9:00a - 2:00p Dilgard Open Golf Event (170 Estimated) (Shotgun) (Ballroom & Res…" at bounding box center [330, 331] width 205 height 35
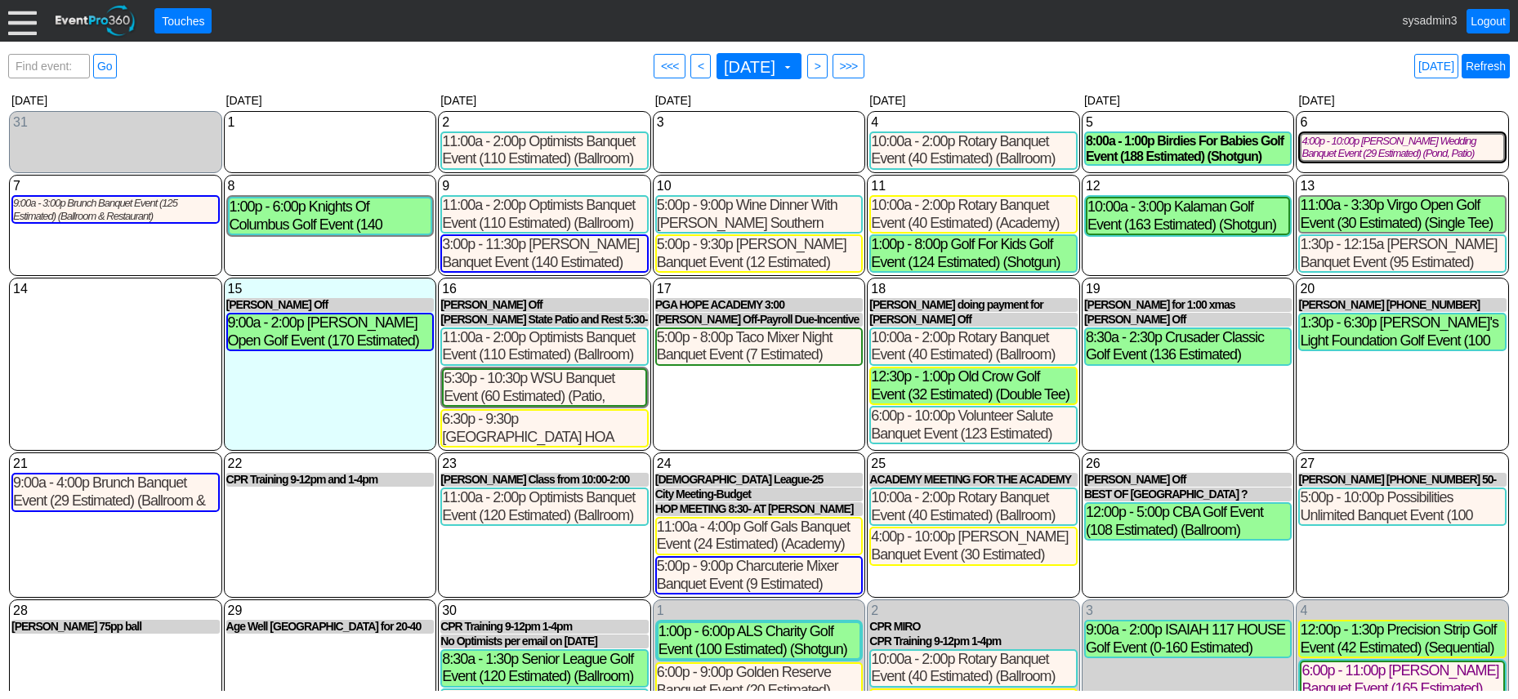
click at [1483, 64] on link "Refresh" at bounding box center [1485, 66] width 48 height 25
click at [1491, 17] on link "Logout" at bounding box center [1487, 21] width 43 height 25
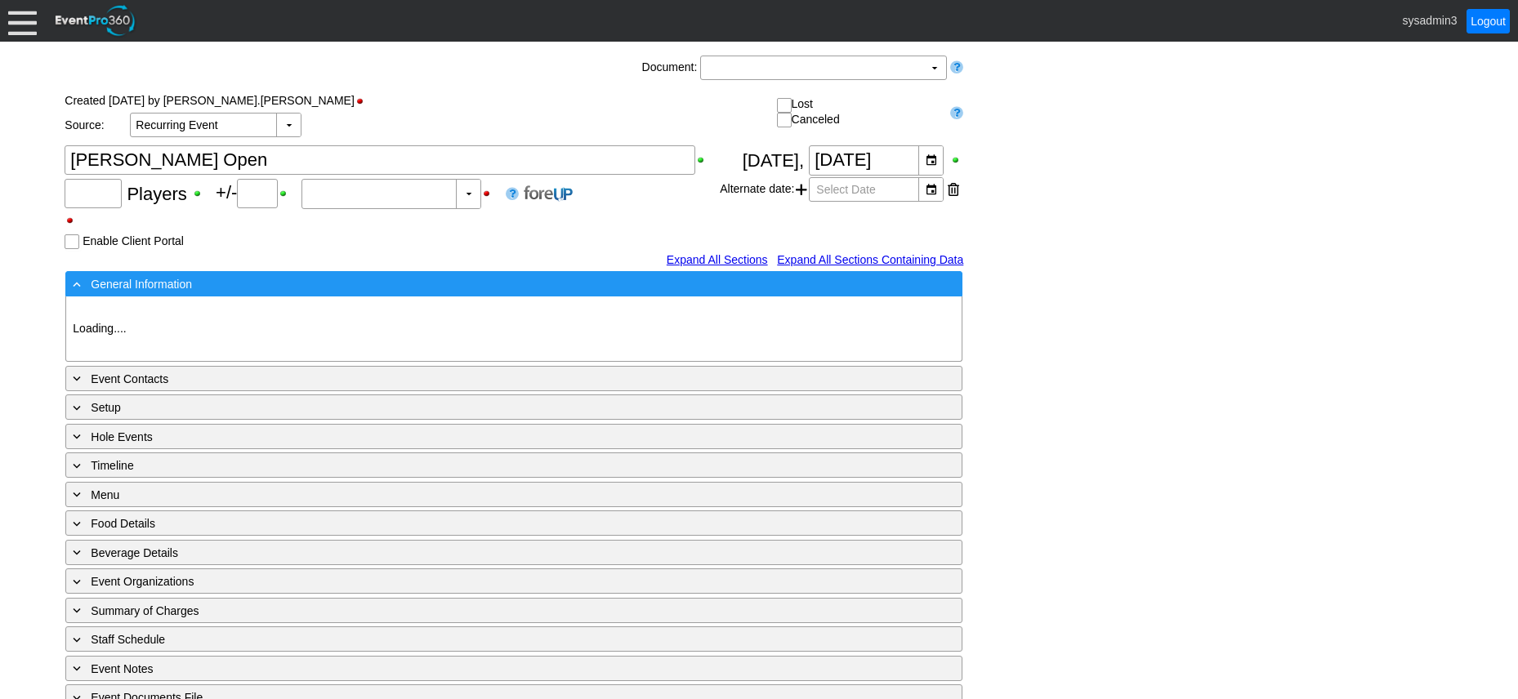
type input "170"
type input "0"
type input "Estimated"
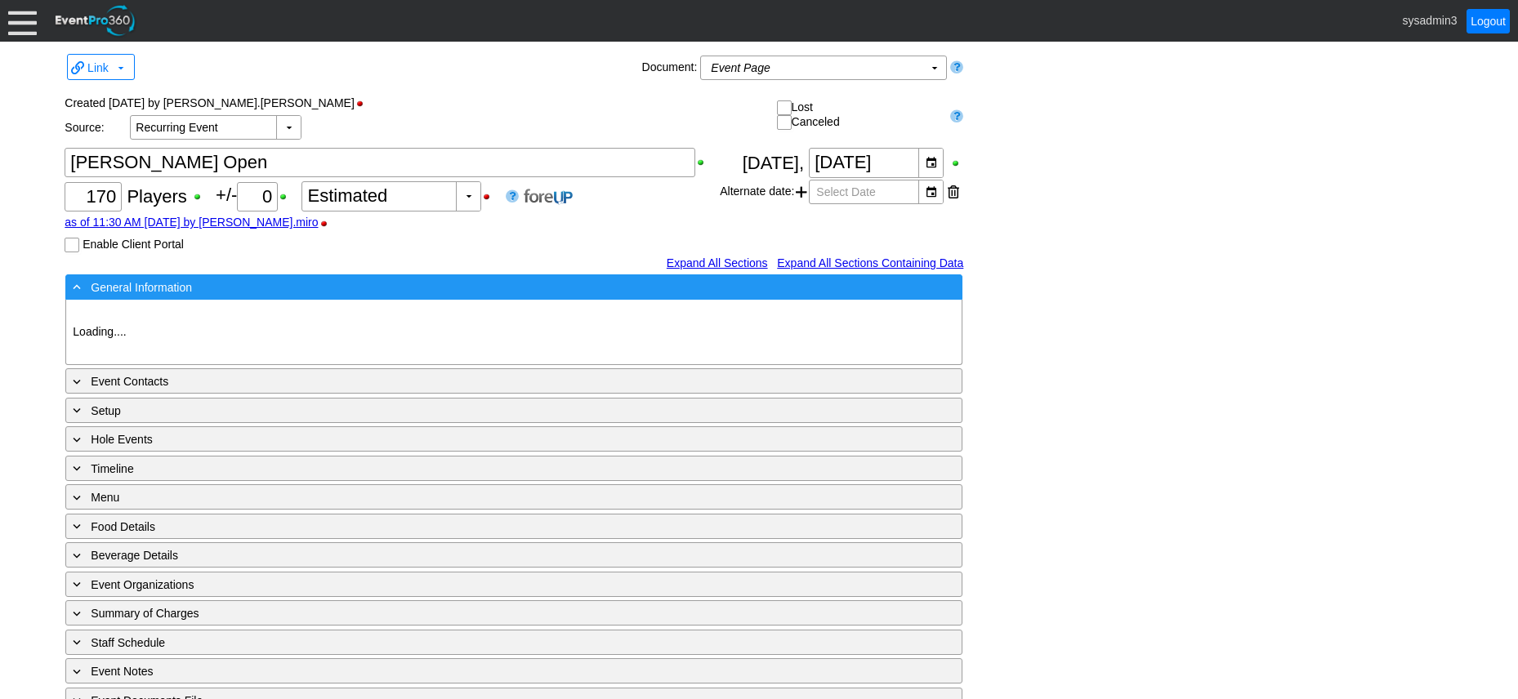
type input "Yankee Trace"
type input "Golf Outing"
type input "Scramble"
type input "Shotgun"
type input "White"
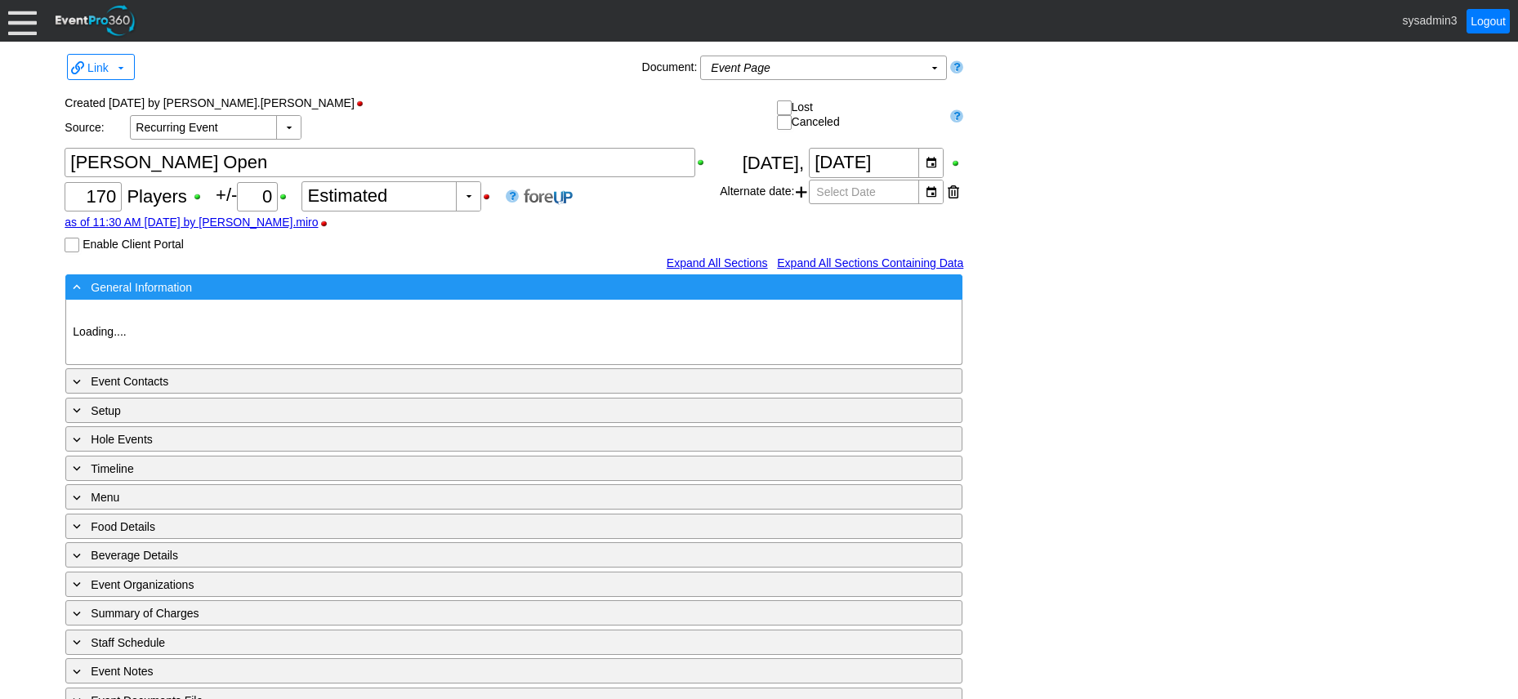
type input "Green"
type input "Gold"
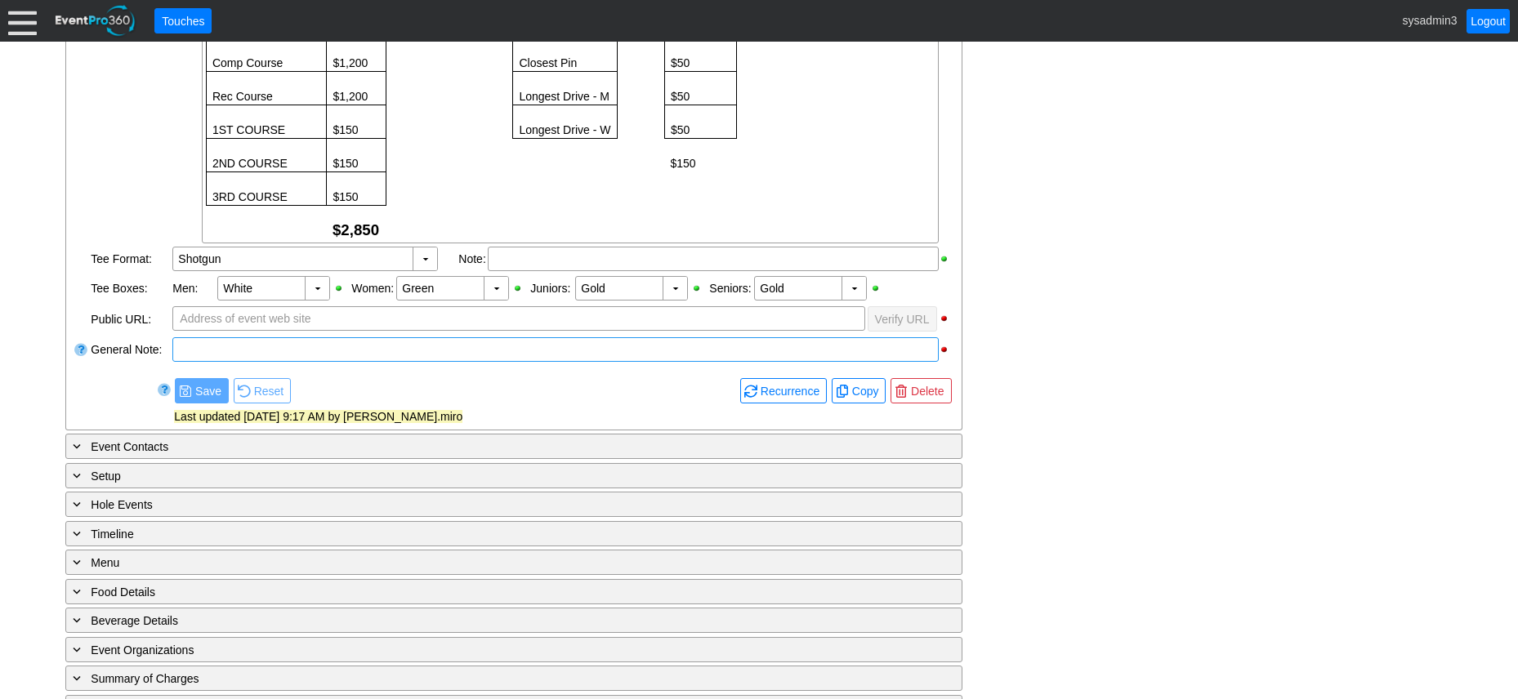
scroll to position [1672, 0]
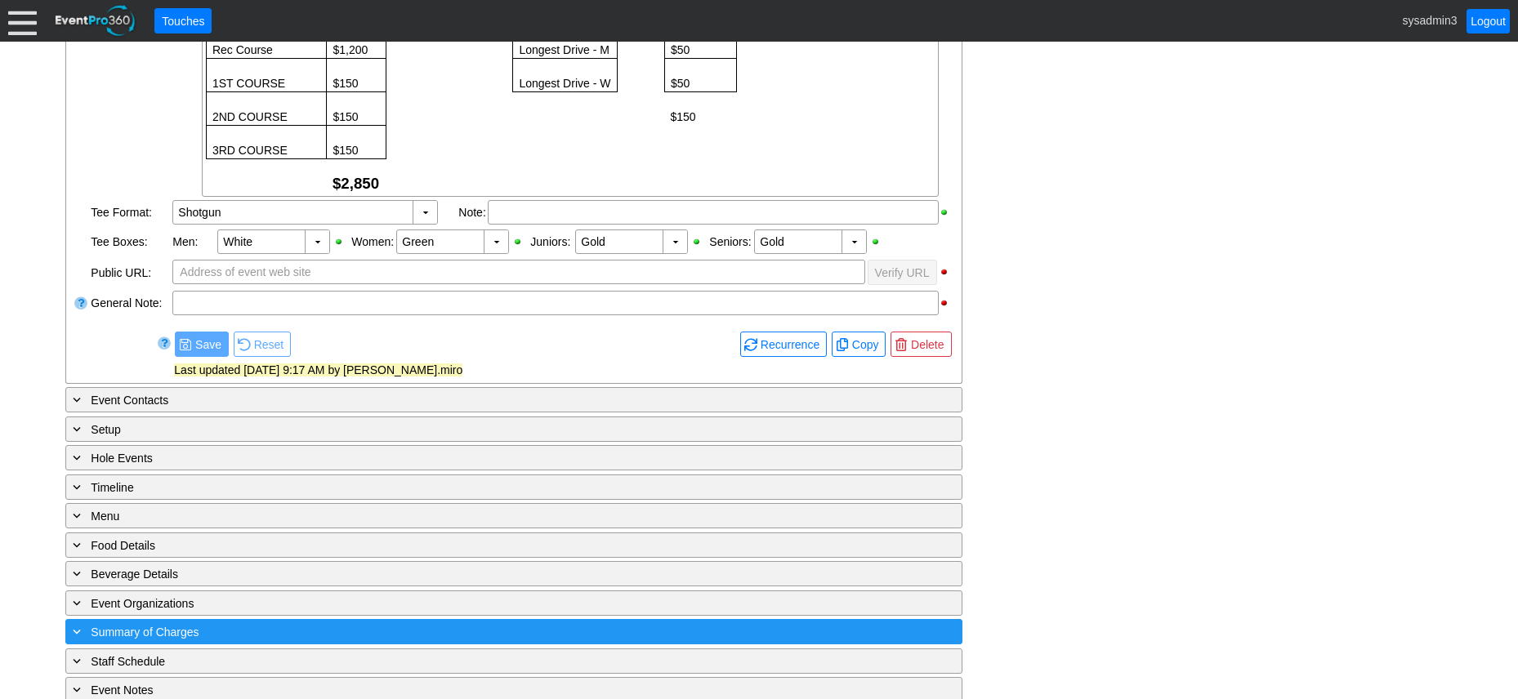
click at [328, 622] on div "+ Summary of Charges" at bounding box center [480, 631] width 822 height 19
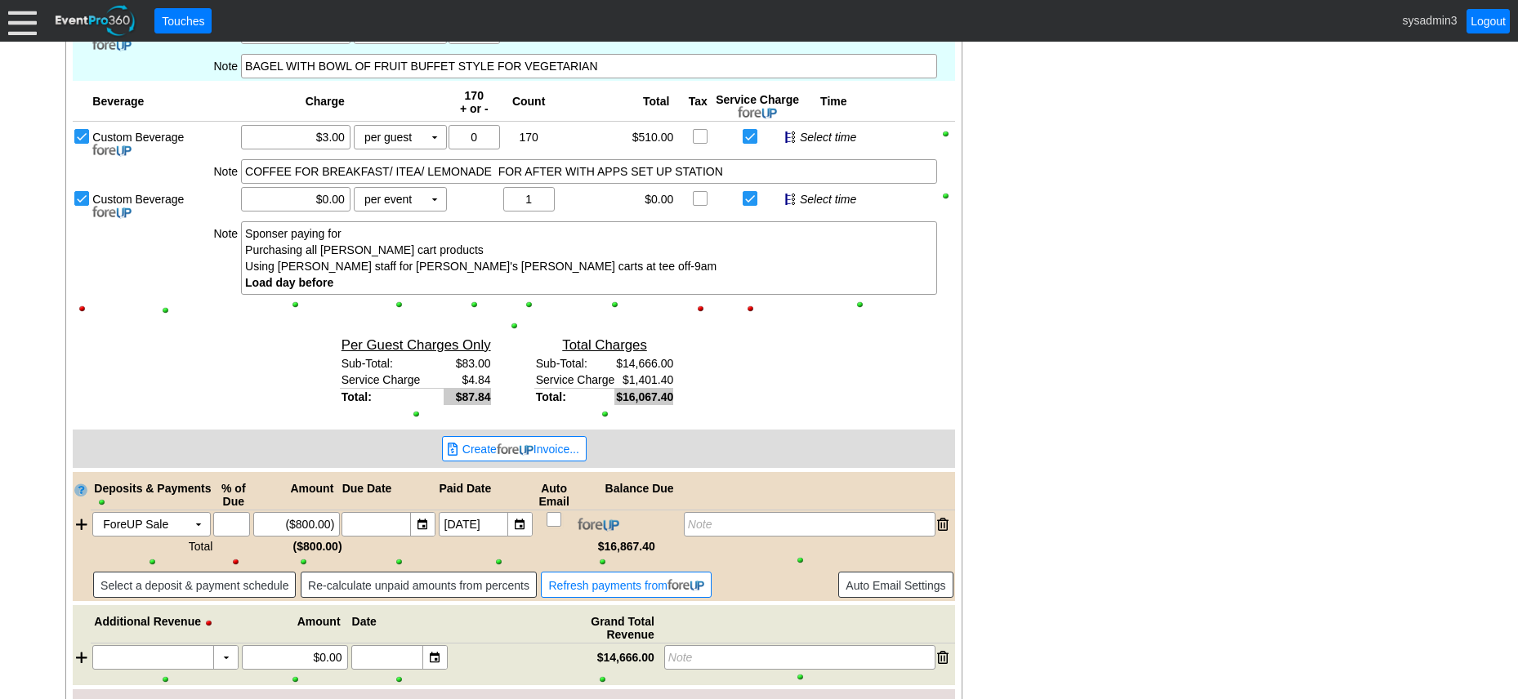
scroll to position [3060, 0]
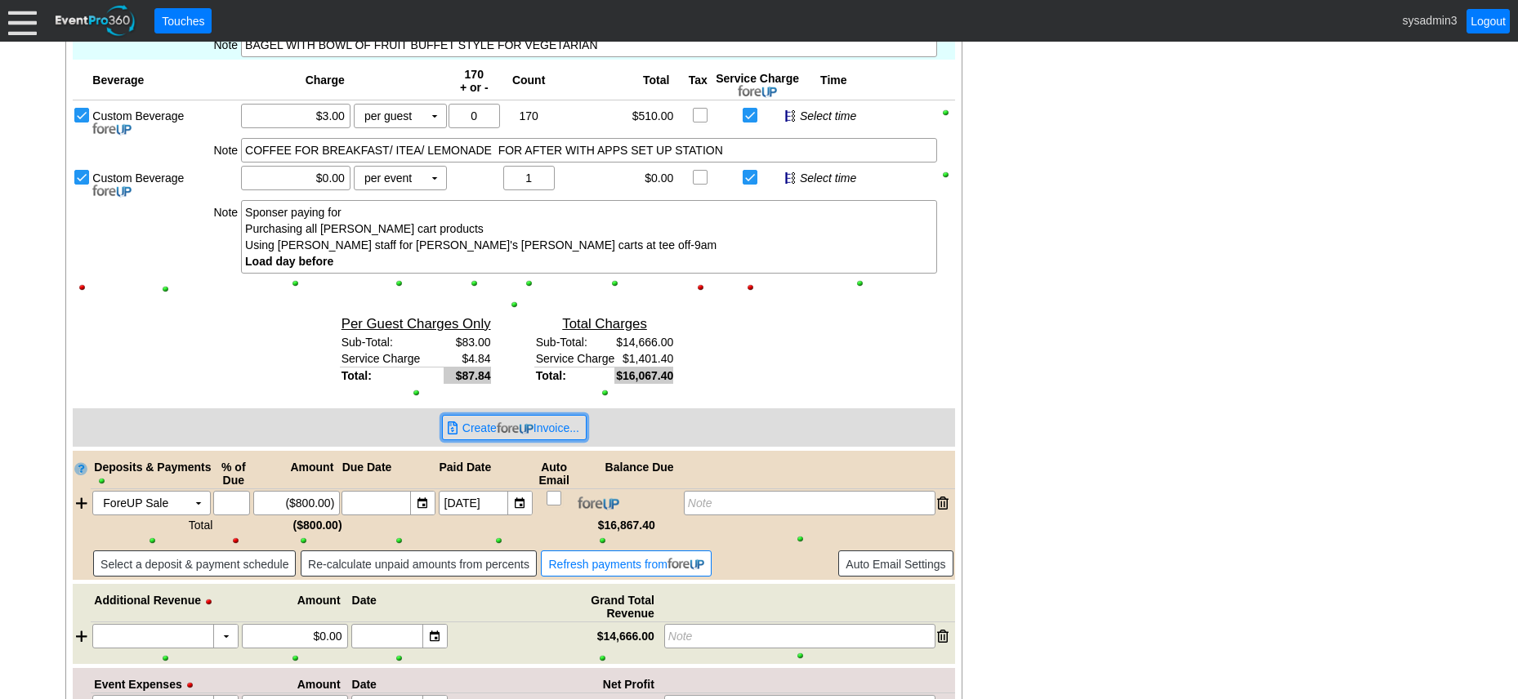
click at [575, 420] on span "Create Invoice..." at bounding box center [520, 428] width 123 height 16
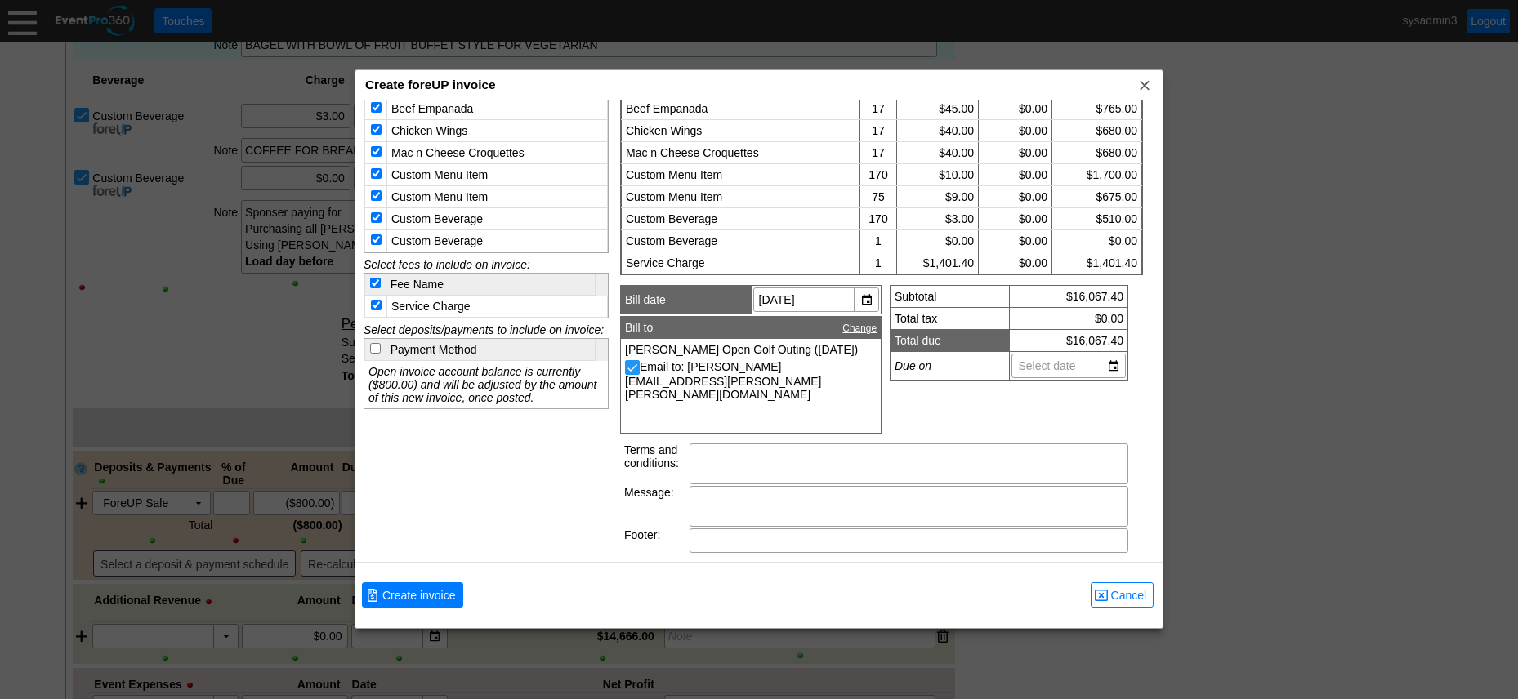
scroll to position [159, 0]
click at [1126, 595] on span "Cancel" at bounding box center [1129, 595] width 42 height 16
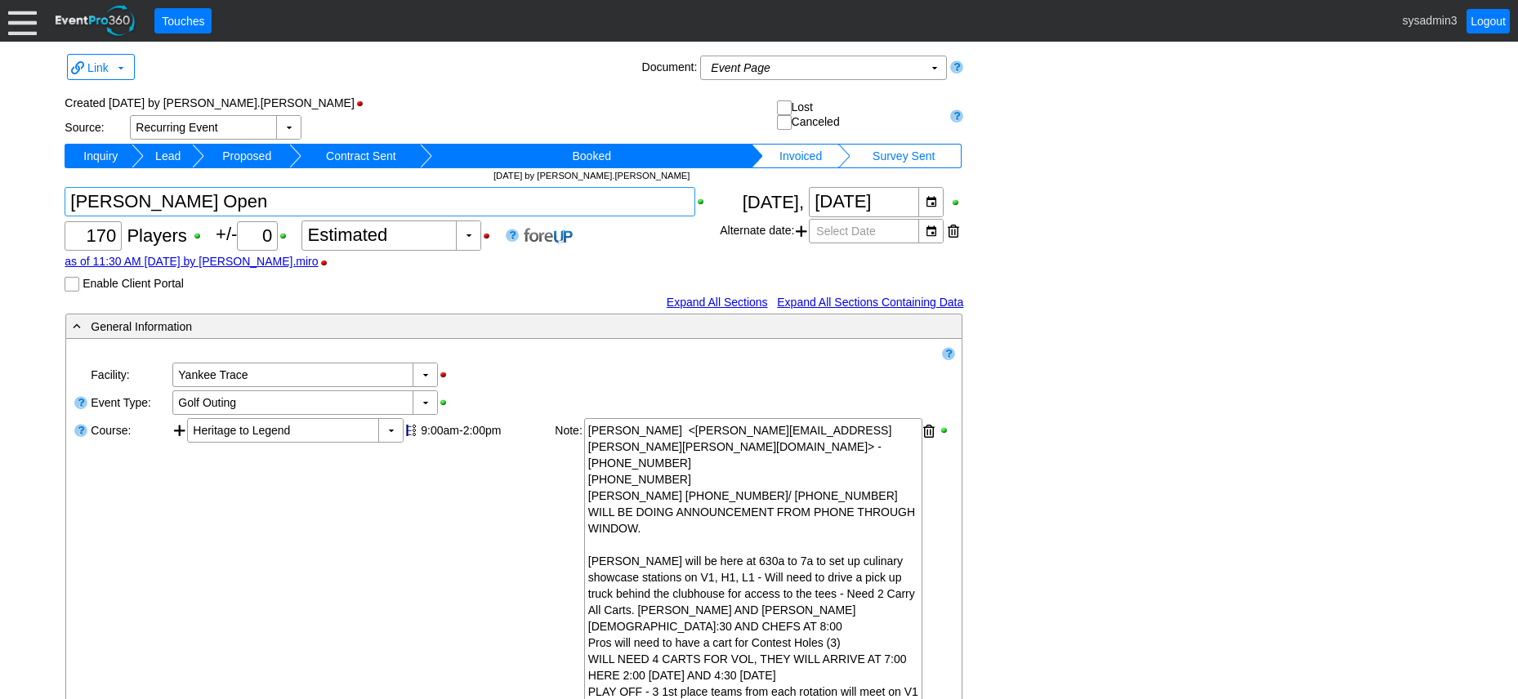
scroll to position [146, 0]
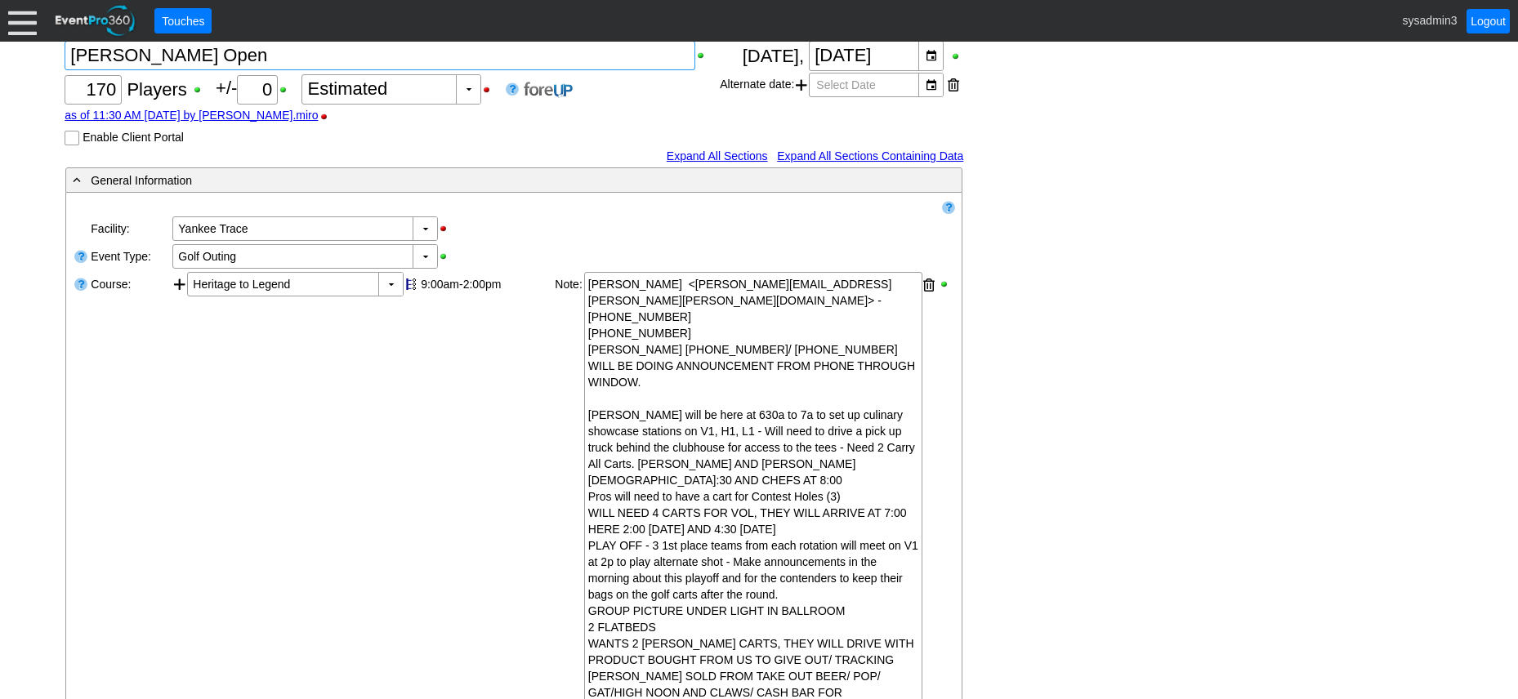
drag, startPoint x: 185, startPoint y: 196, endPoint x: 136, endPoint y: 197, distance: 49.8
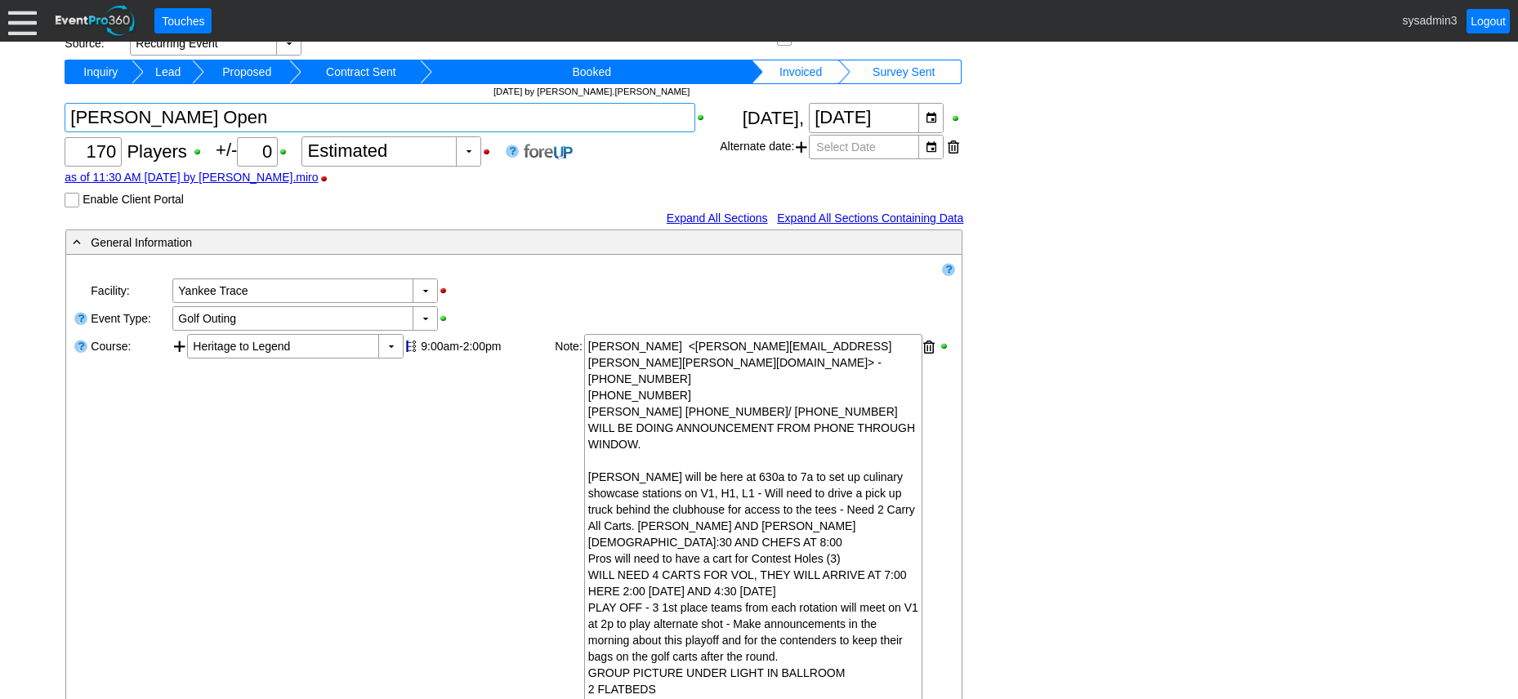
scroll to position [0, 0]
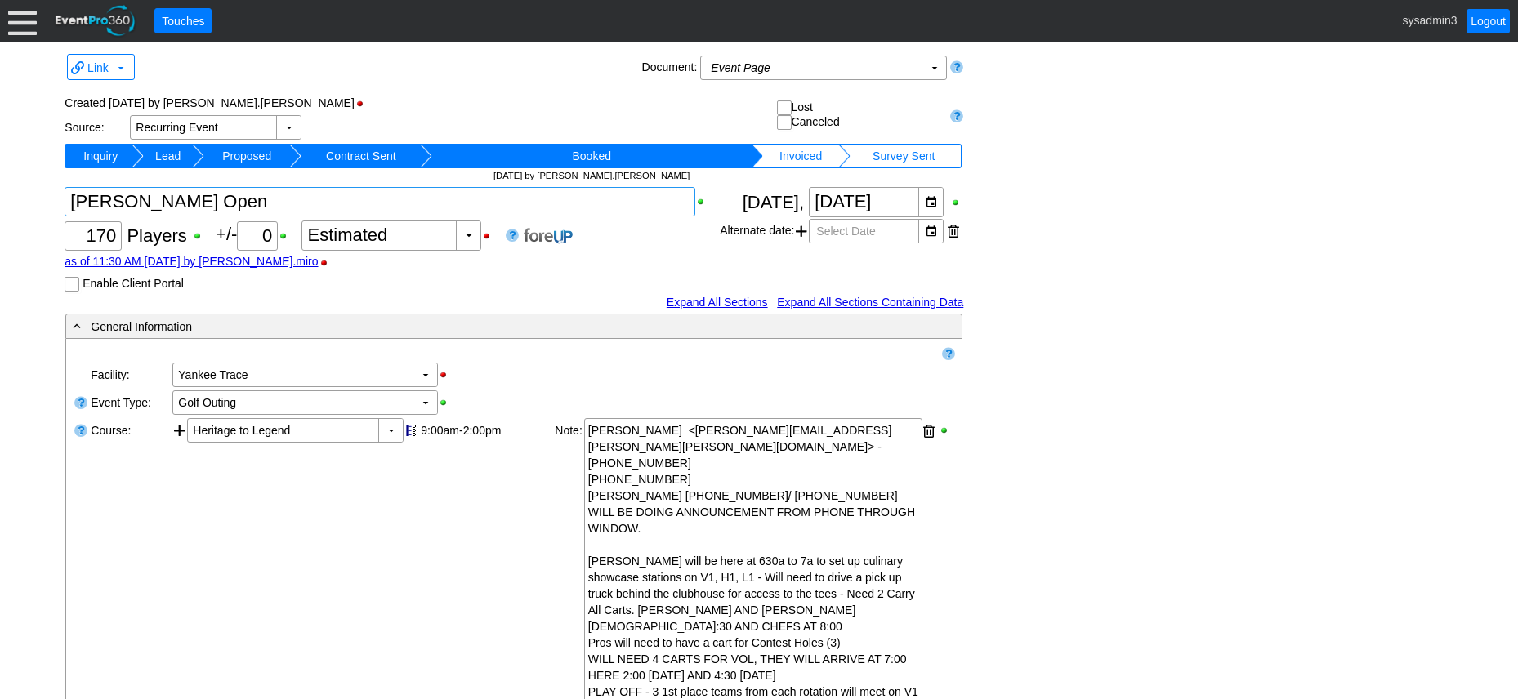
click at [193, 211] on textarea at bounding box center [380, 201] width 631 height 29
click at [185, 197] on textarea at bounding box center [380, 201] width 631 height 29
drag, startPoint x: 181, startPoint y: 198, endPoint x: 87, endPoint y: 194, distance: 94.0
click at [74, 197] on textarea at bounding box center [380, 201] width 631 height 29
